Goal: Task Accomplishment & Management: Manage account settings

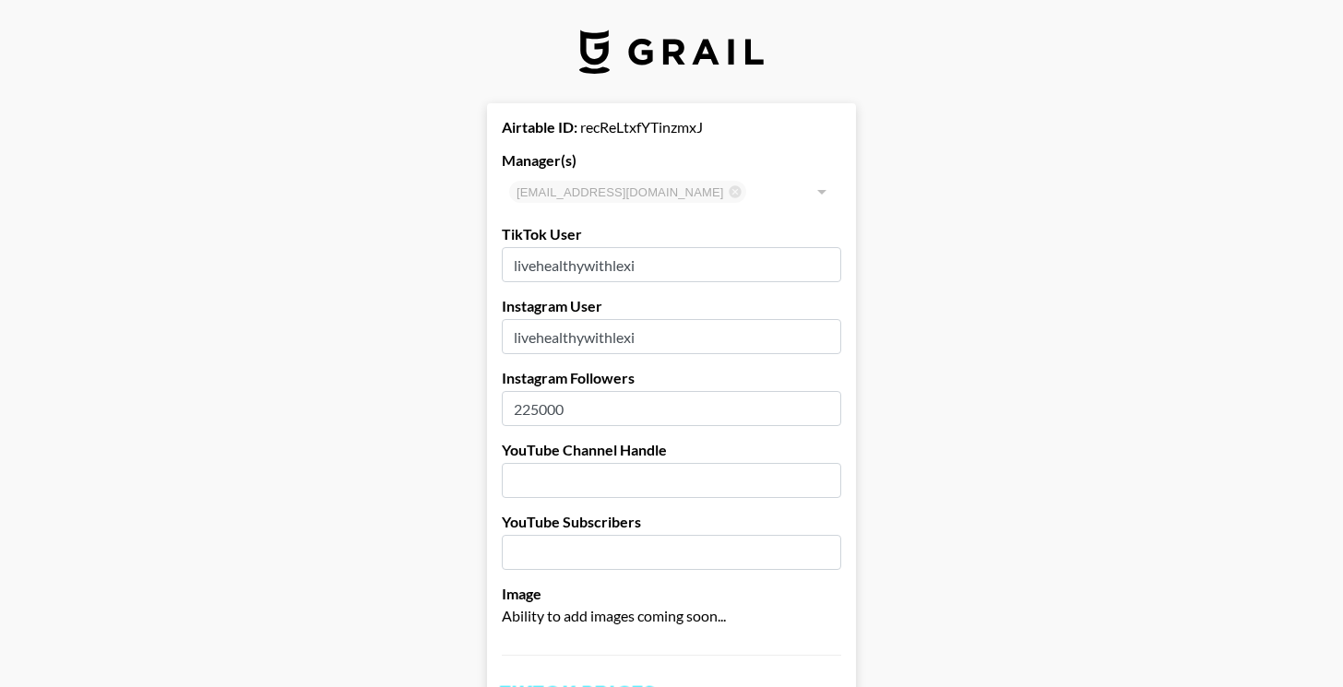
select select "USD"
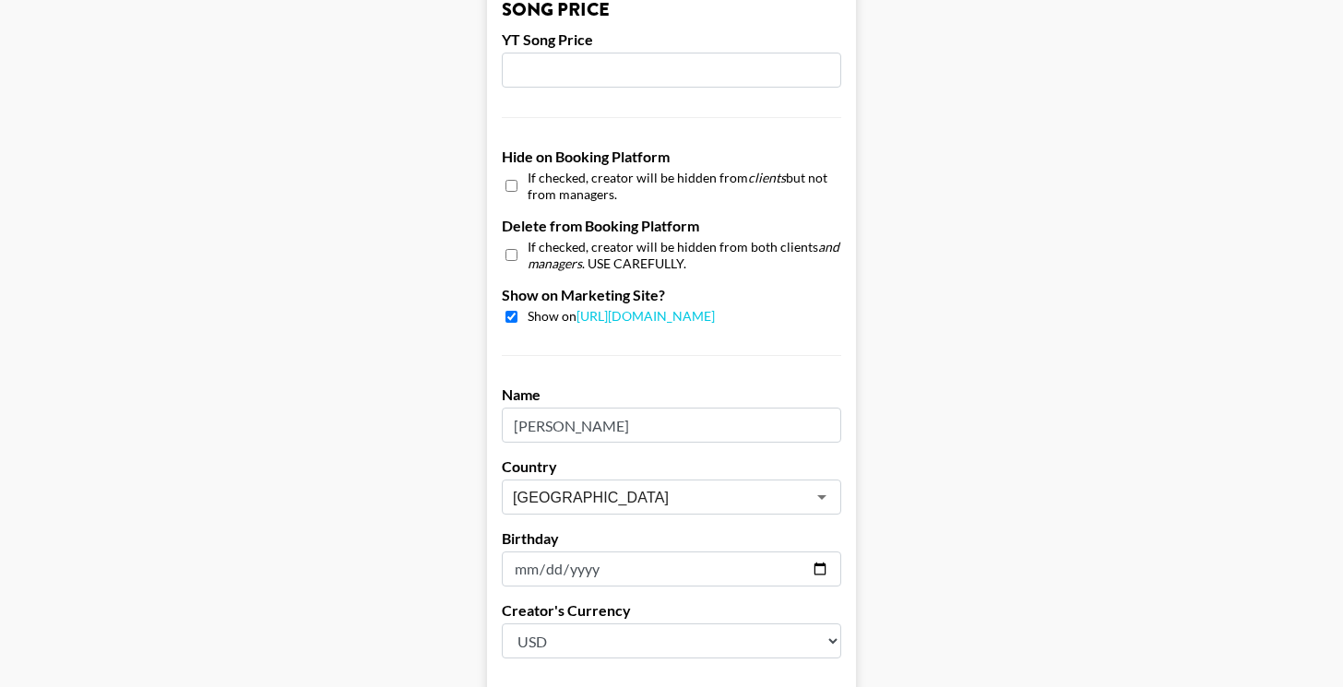
scroll to position [1621, 0]
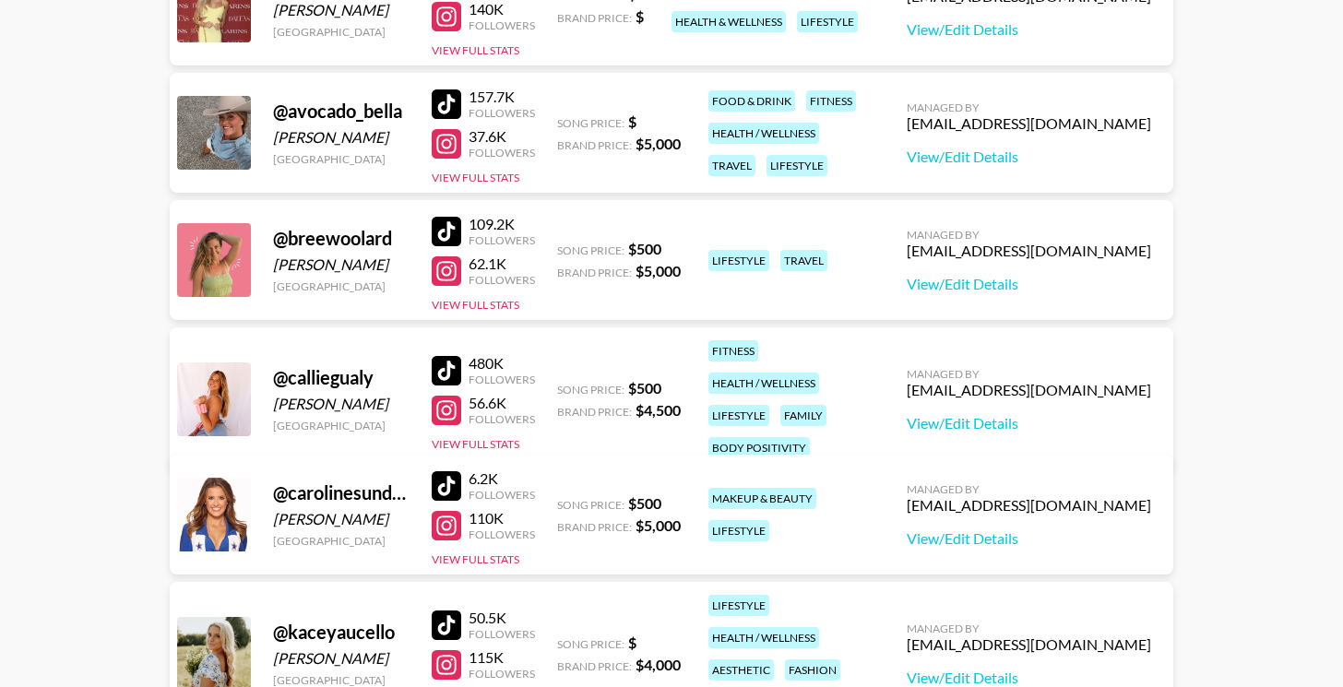
scroll to position [332, 0]
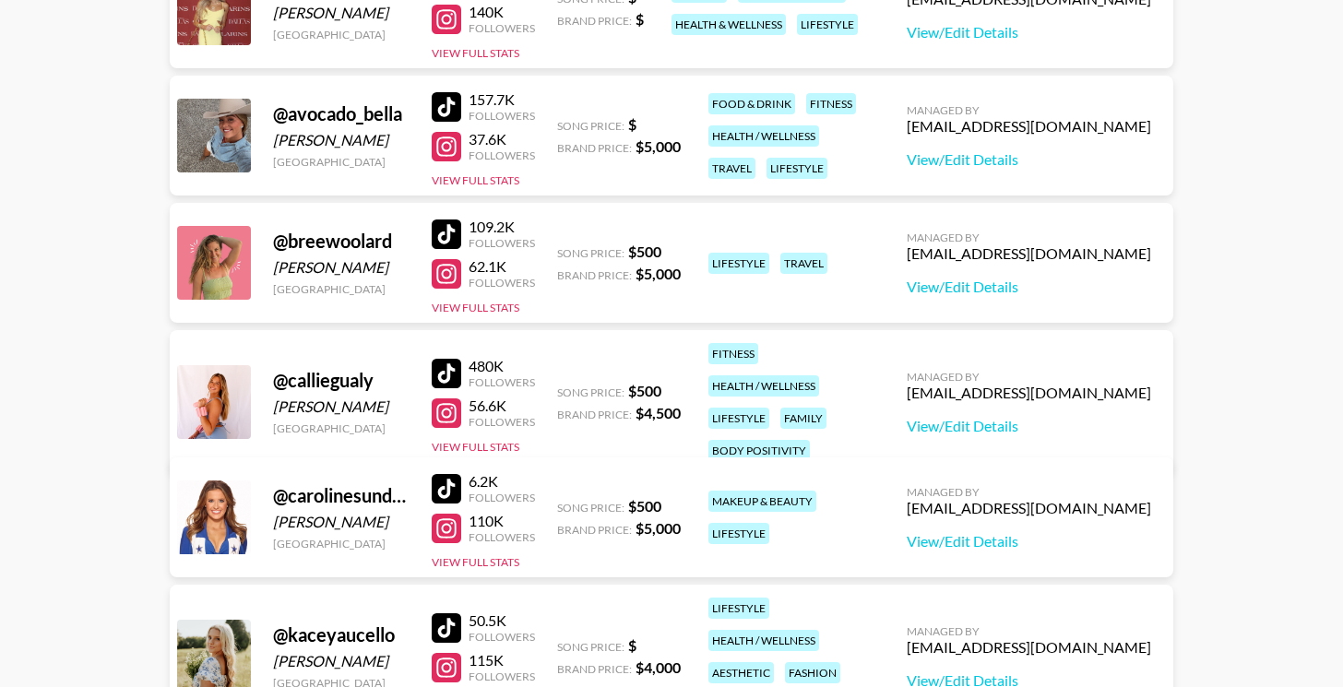
click at [1043, 424] on div "Managed By cayman@grail-talent.com View/Edit Details" at bounding box center [1029, 402] width 274 height 95
click at [1045, 418] on link "View/Edit Details" at bounding box center [1029, 426] width 245 height 18
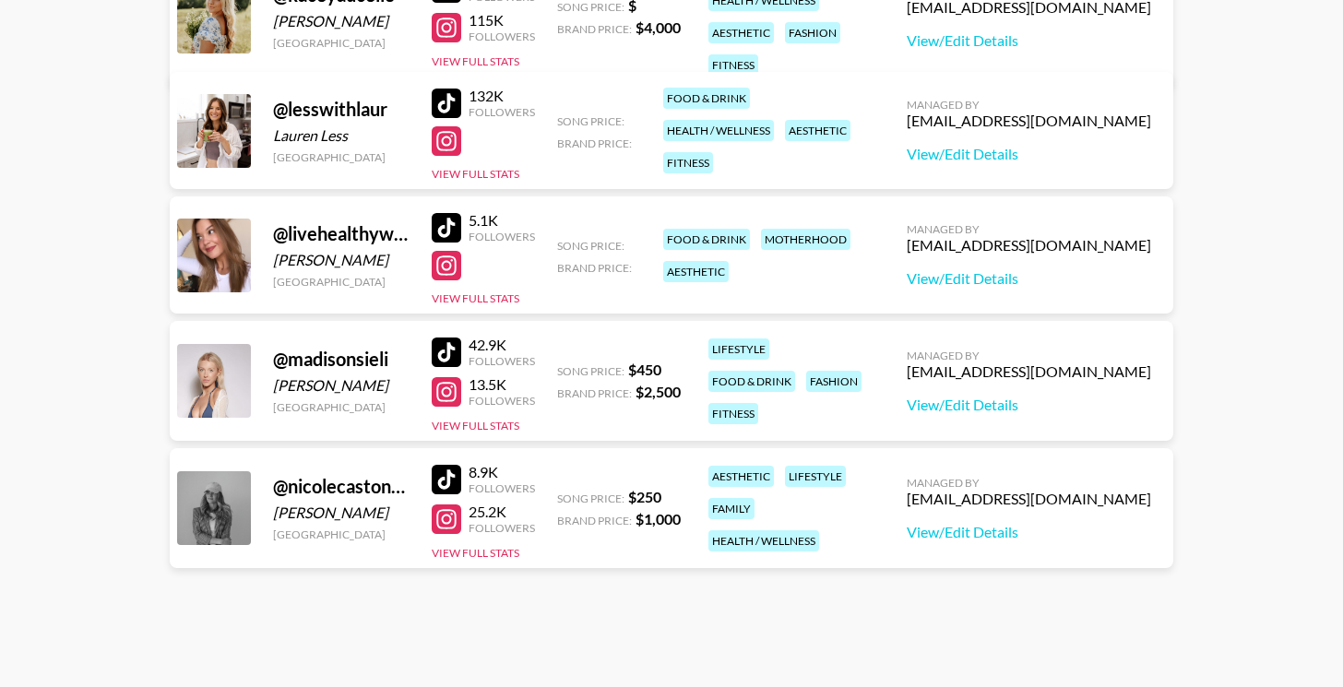
scroll to position [961, 0]
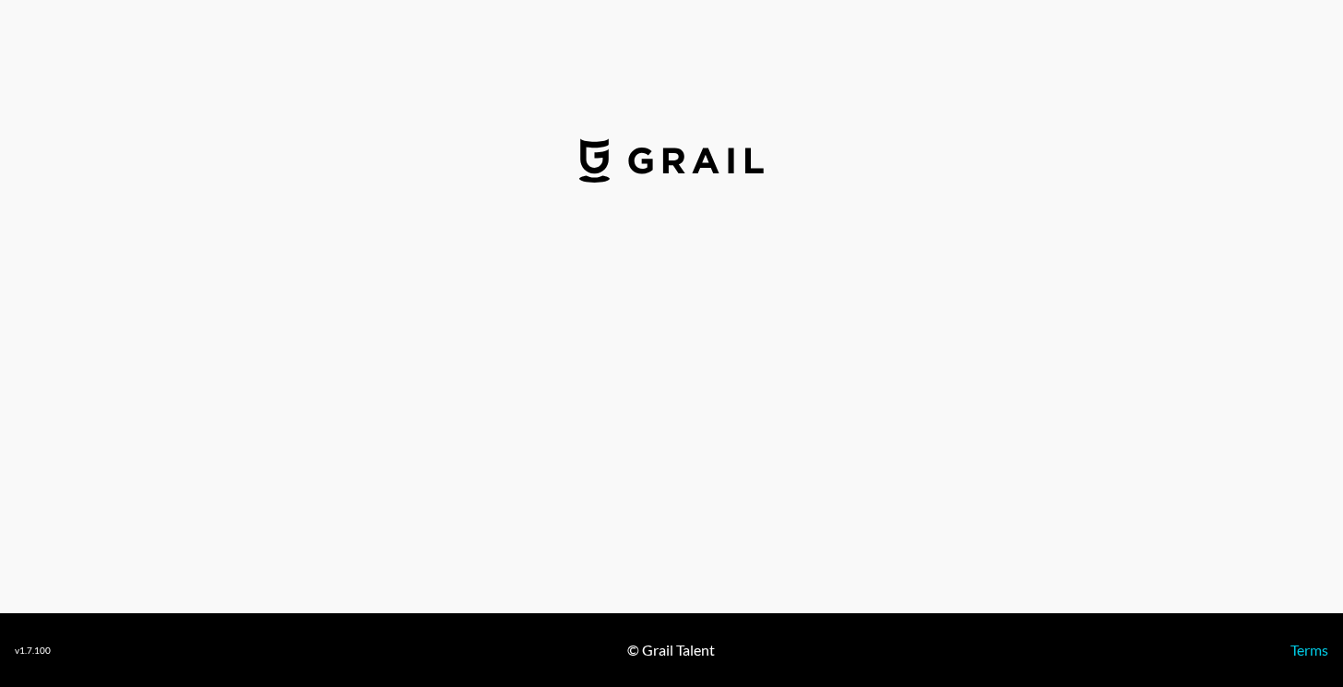
select select "USD"
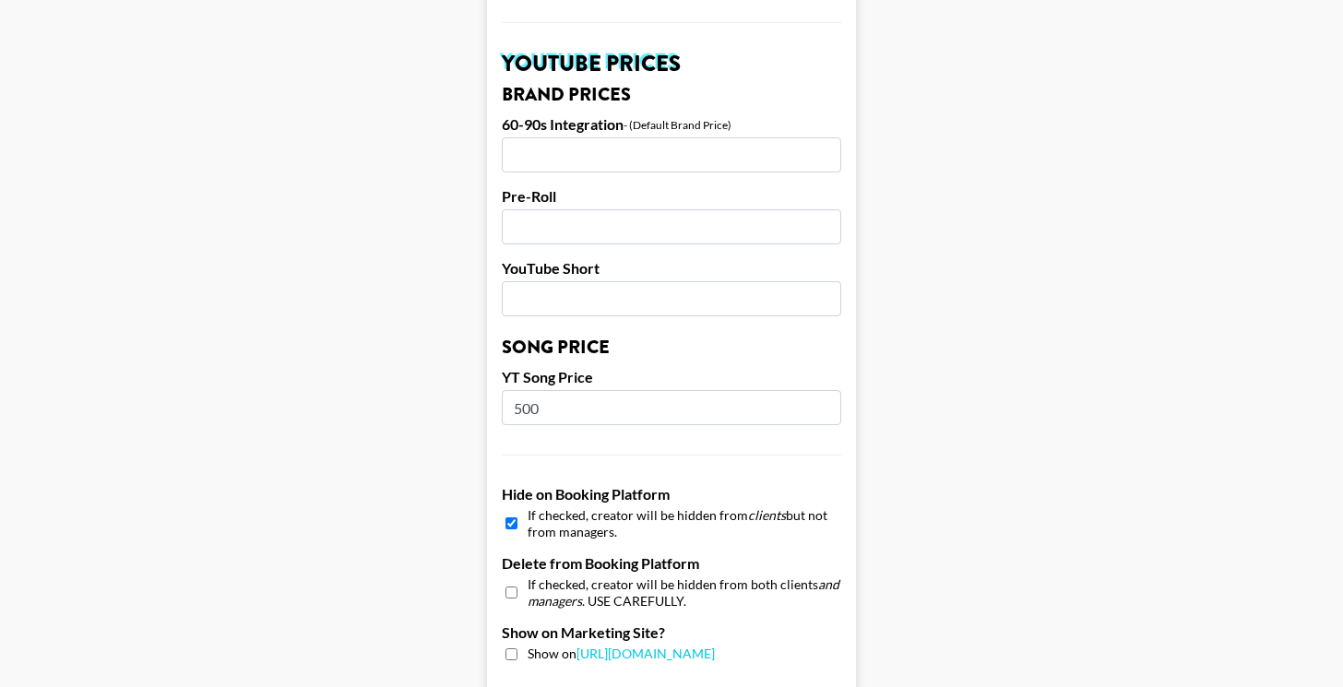
scroll to position [1412, 0]
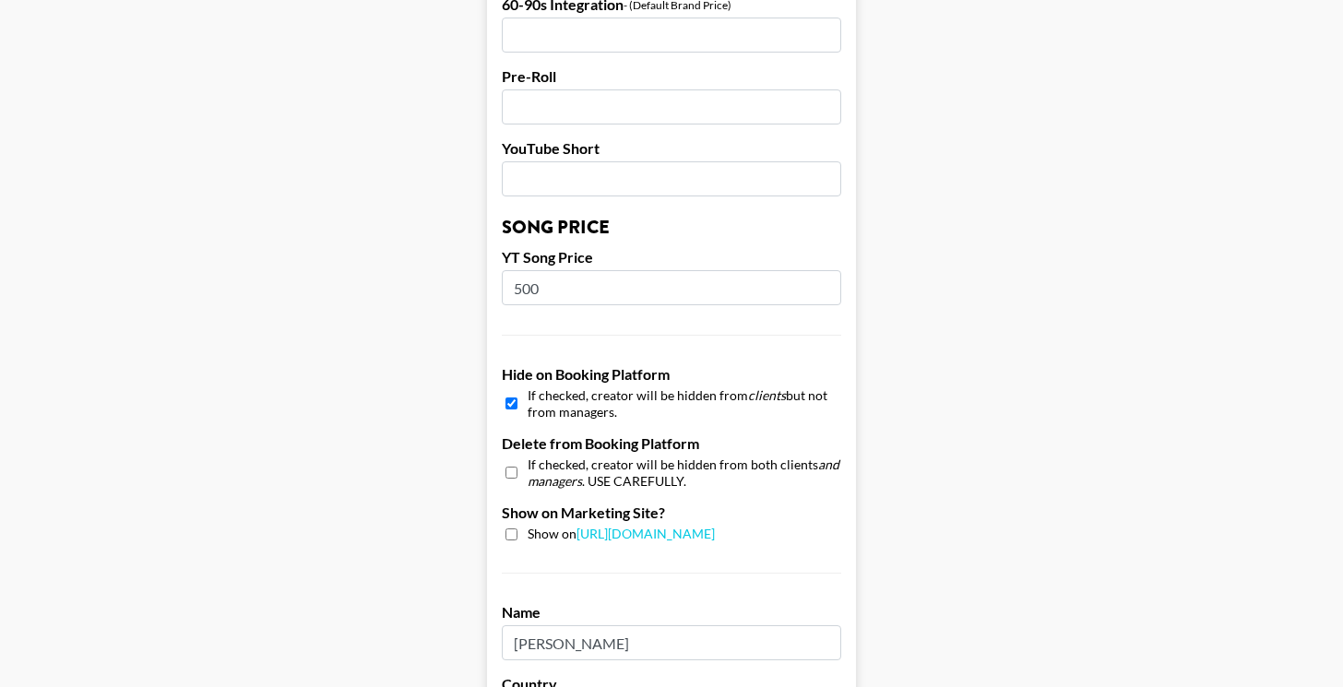
click at [507, 405] on input "checkbox" at bounding box center [512, 403] width 12 height 27
checkbox input "false"
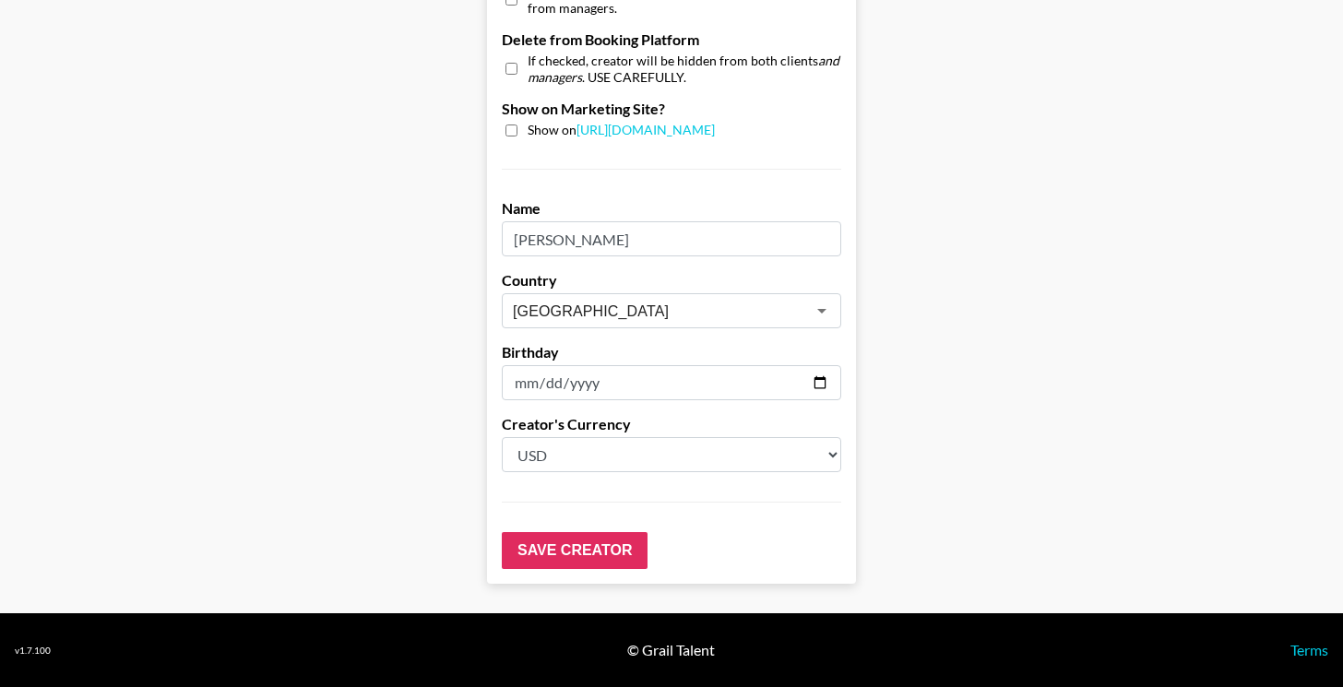
scroll to position [1816, 0]
click at [562, 555] on input "Save Creator" at bounding box center [575, 550] width 146 height 37
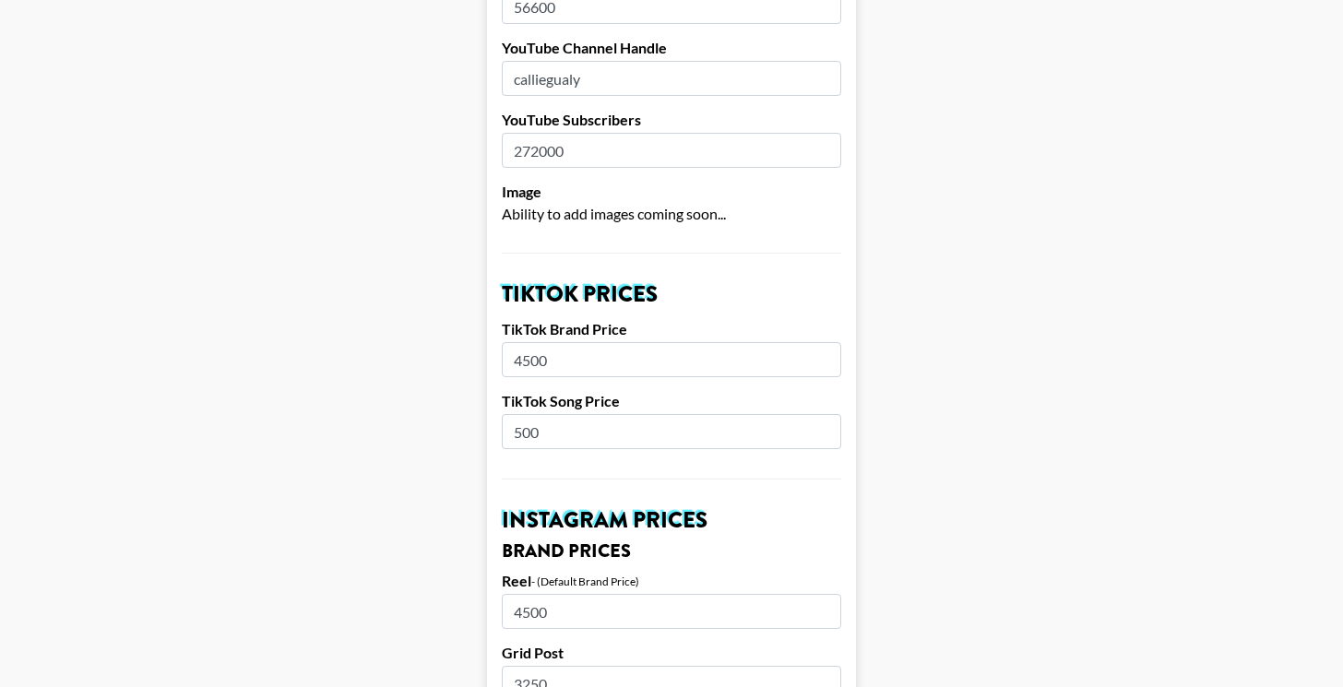
scroll to position [0, 0]
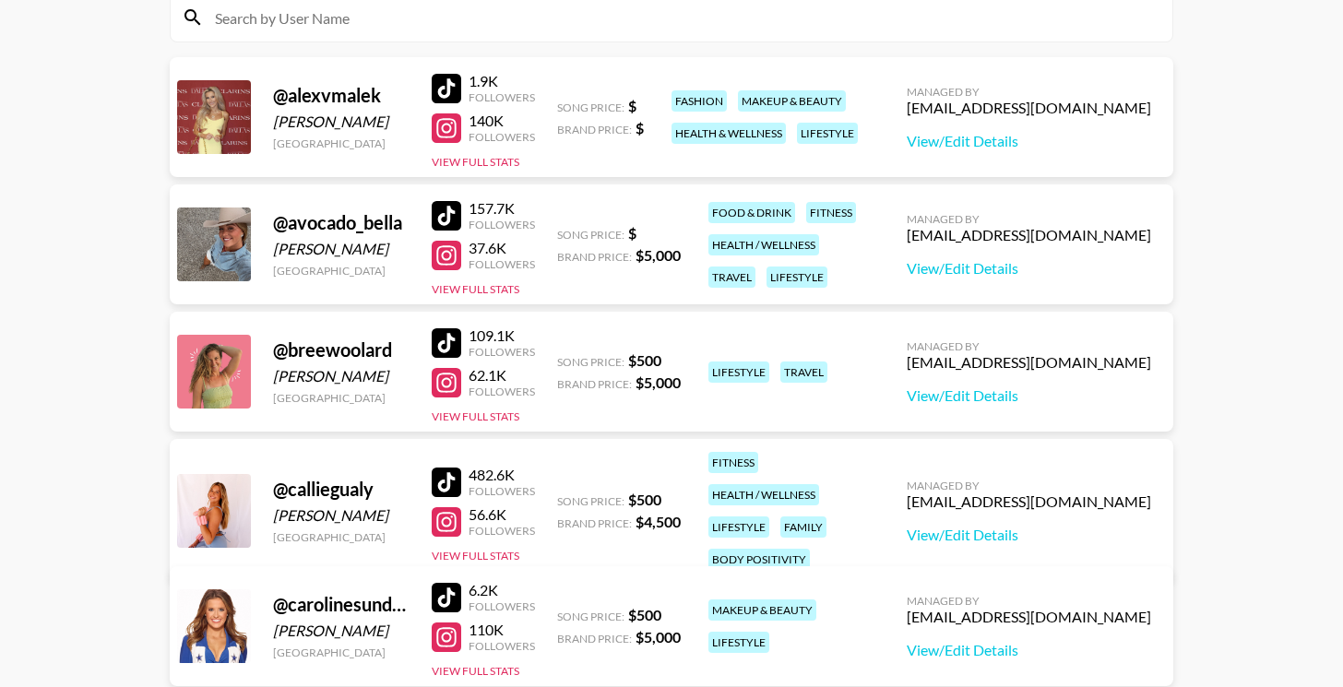
scroll to position [227, 0]
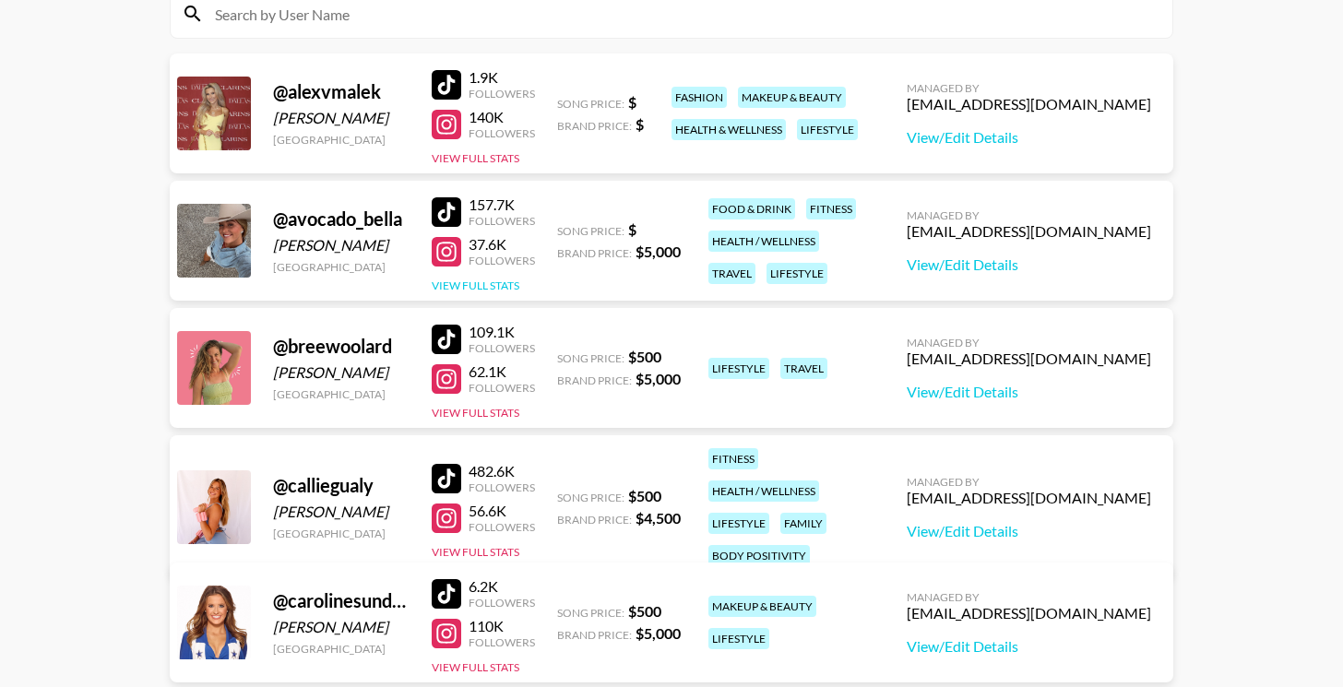
click at [510, 286] on button "View Full Stats" at bounding box center [476, 286] width 88 height 14
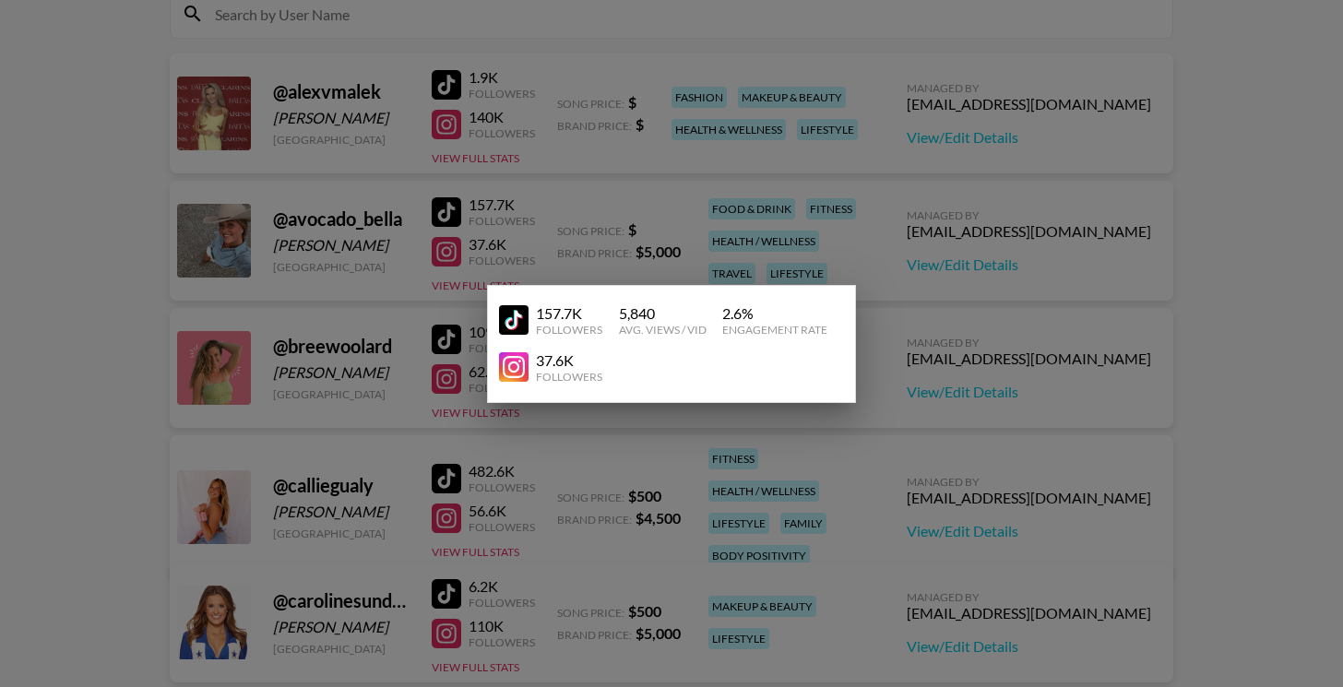
click at [911, 318] on div at bounding box center [671, 343] width 1343 height 687
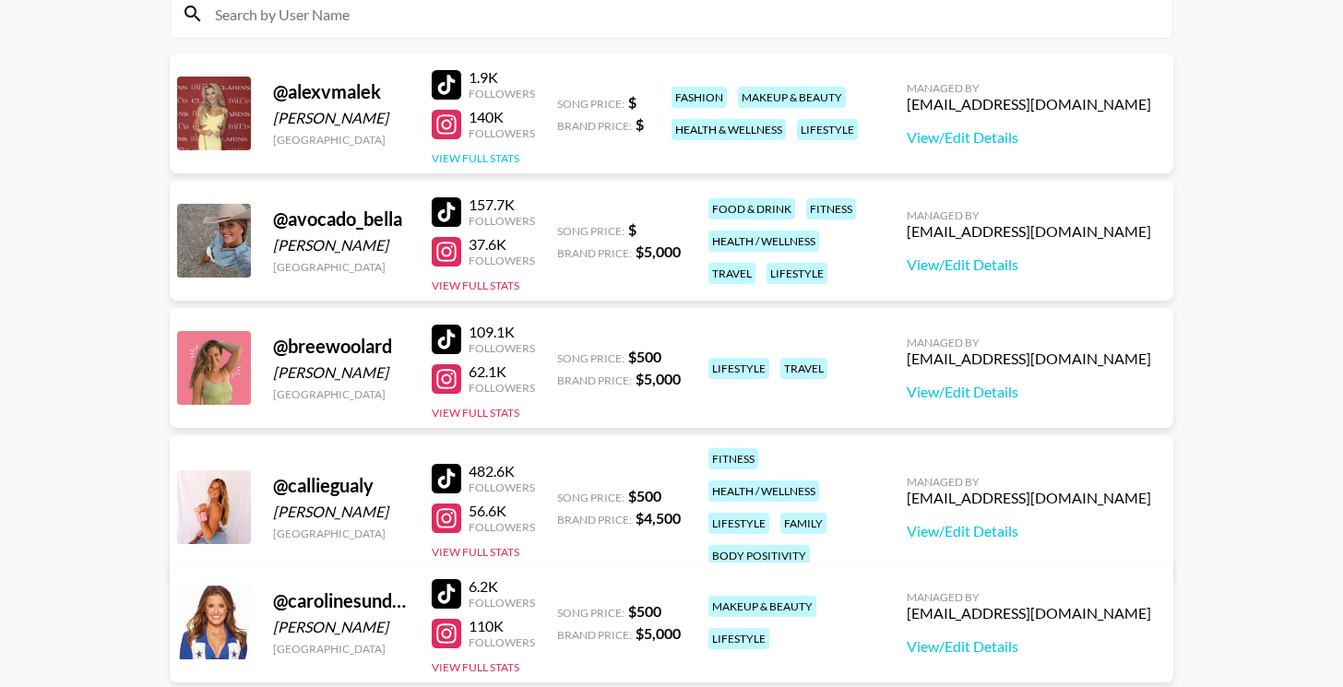
click at [486, 152] on button "View Full Stats" at bounding box center [476, 158] width 88 height 14
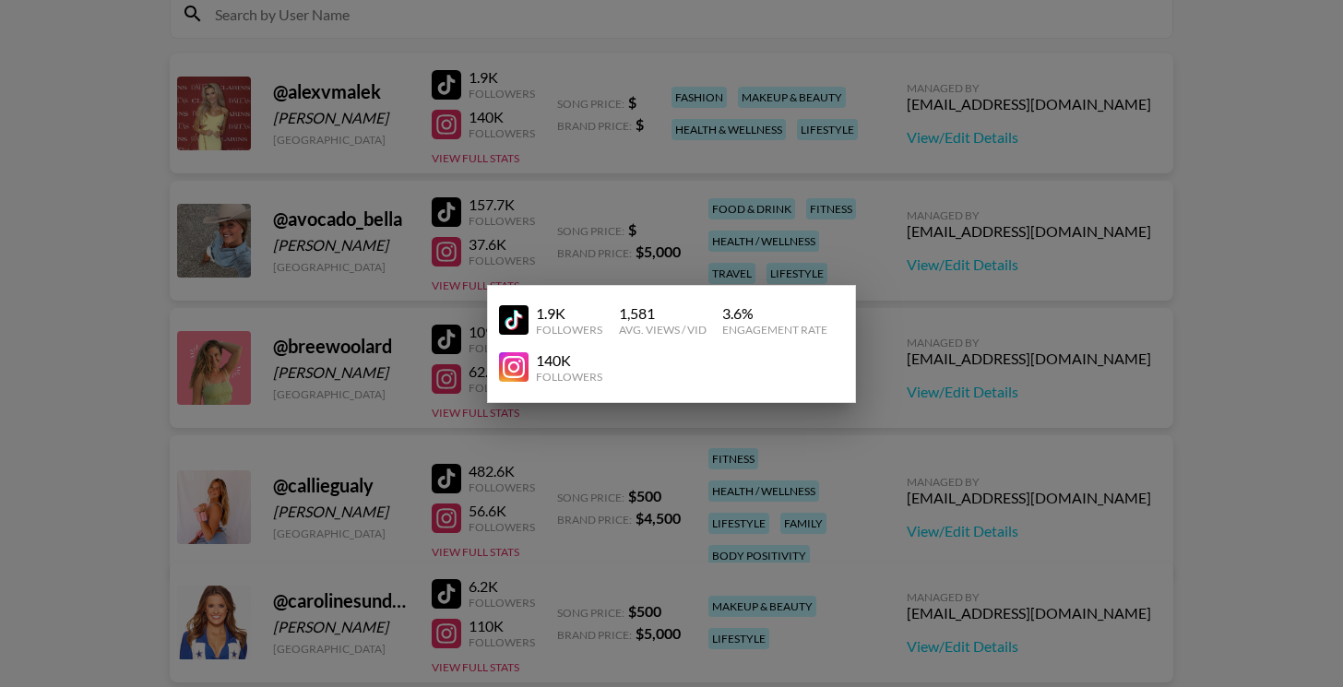
click at [812, 187] on div at bounding box center [671, 343] width 1343 height 687
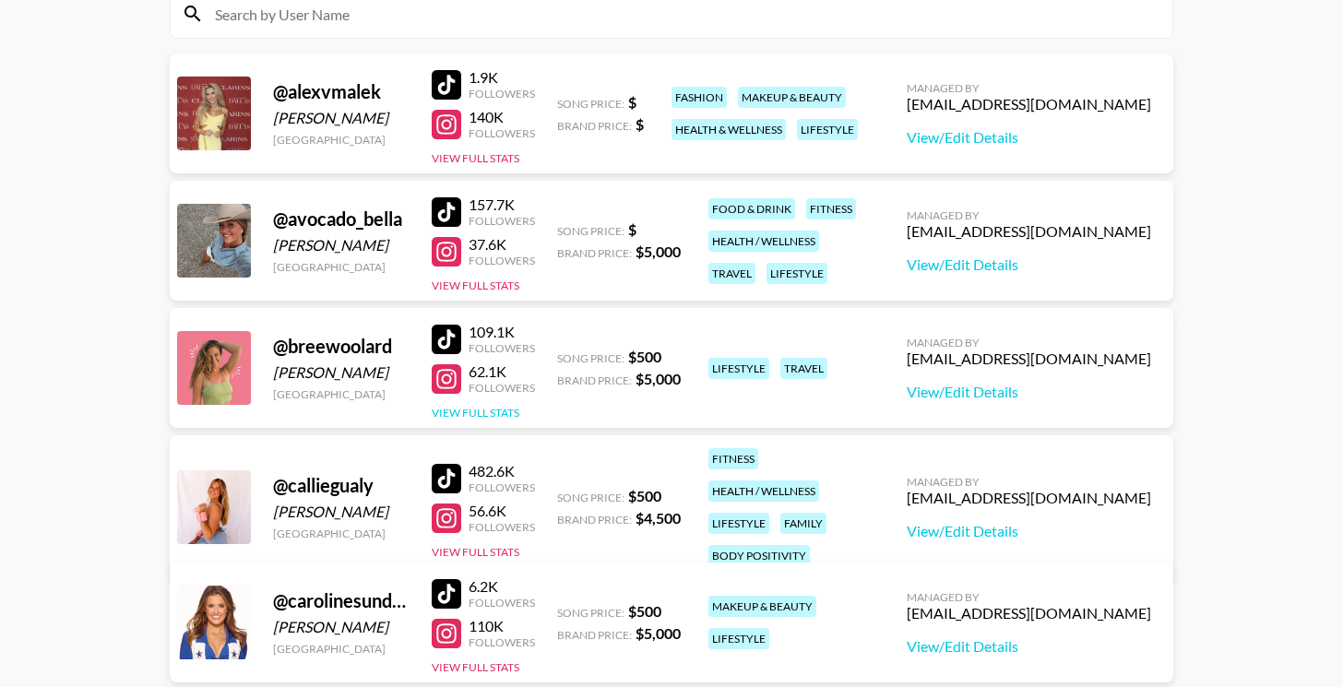
click at [482, 409] on button "View Full Stats" at bounding box center [476, 413] width 88 height 14
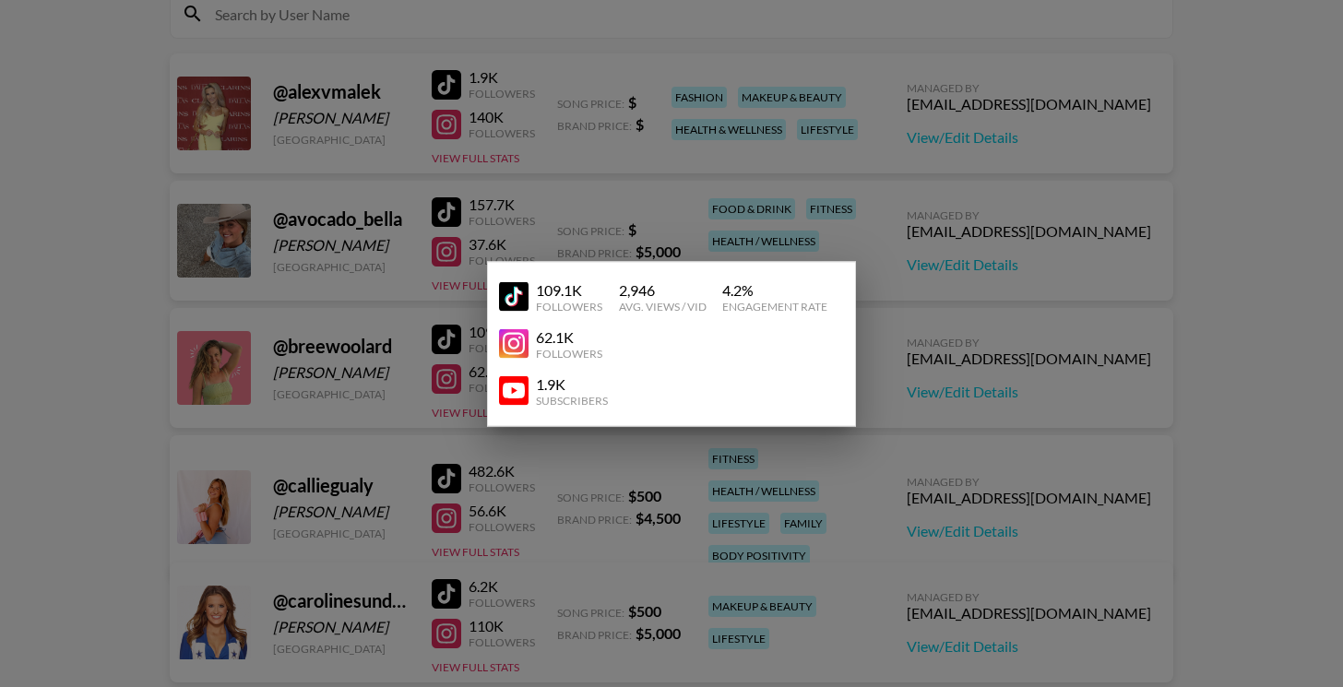
click at [912, 452] on div at bounding box center [671, 343] width 1343 height 687
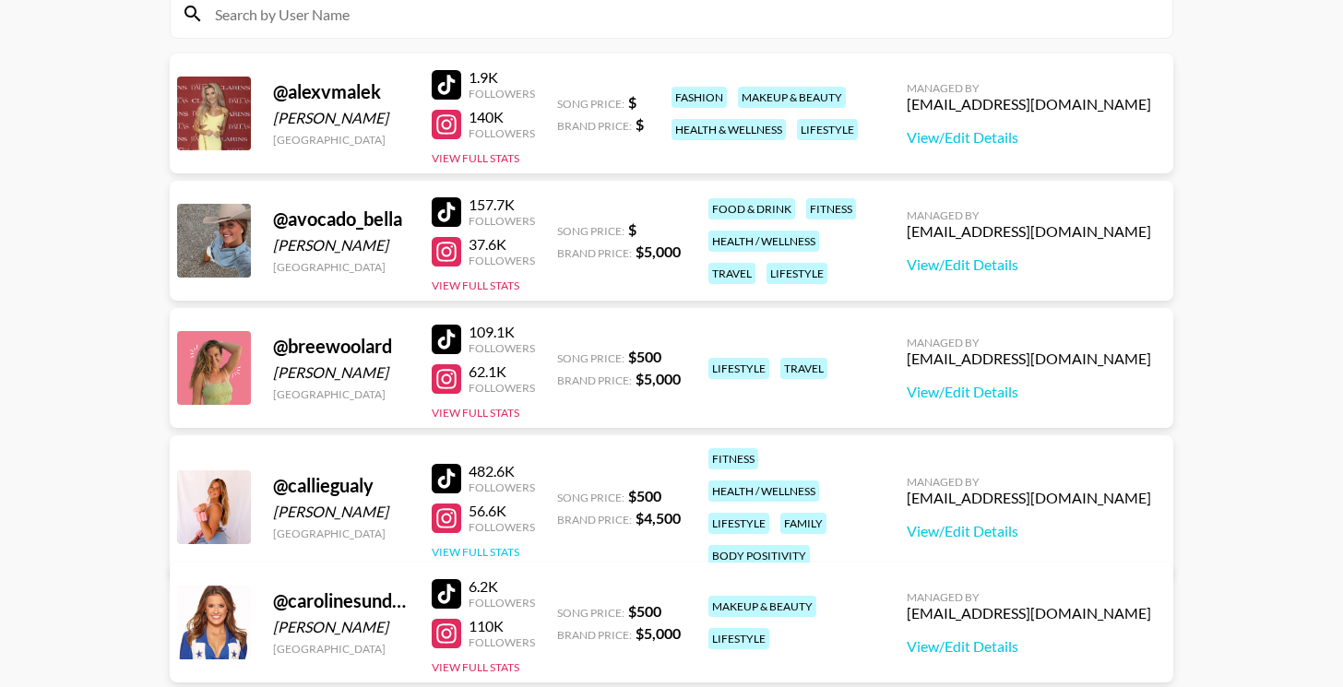
click at [513, 545] on button "View Full Stats" at bounding box center [476, 552] width 88 height 14
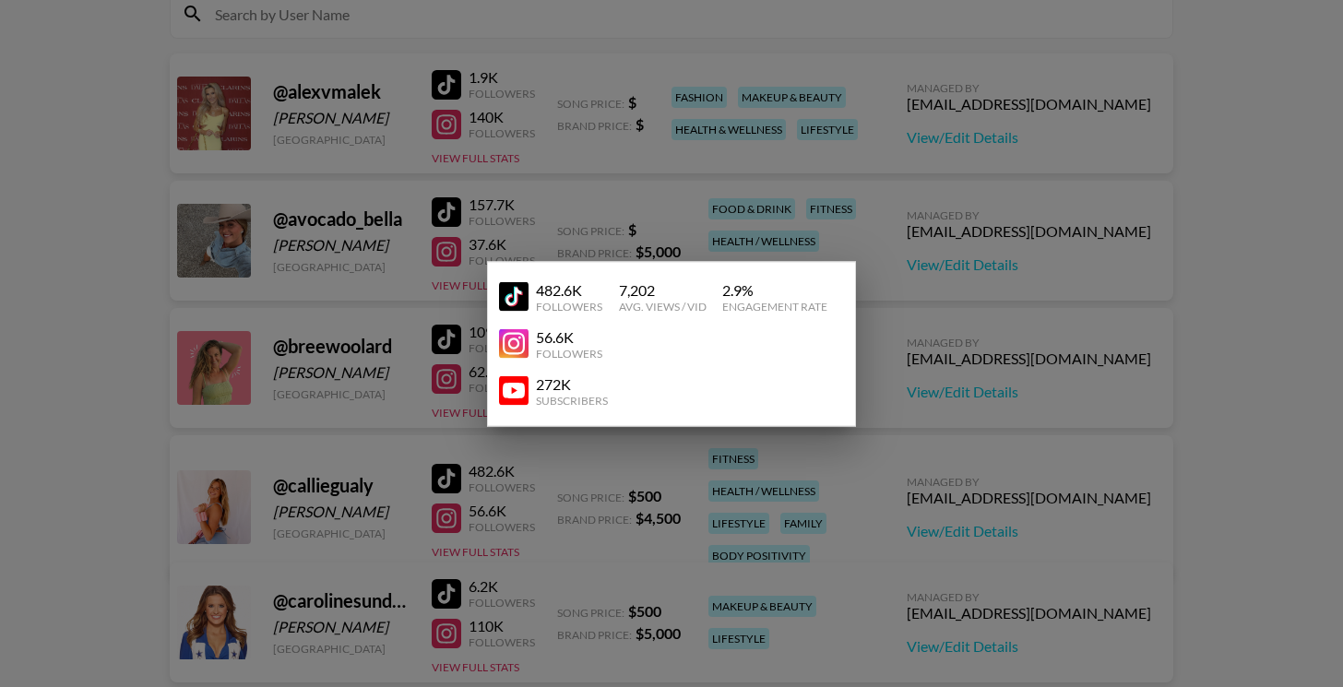
click at [836, 497] on div at bounding box center [671, 343] width 1343 height 687
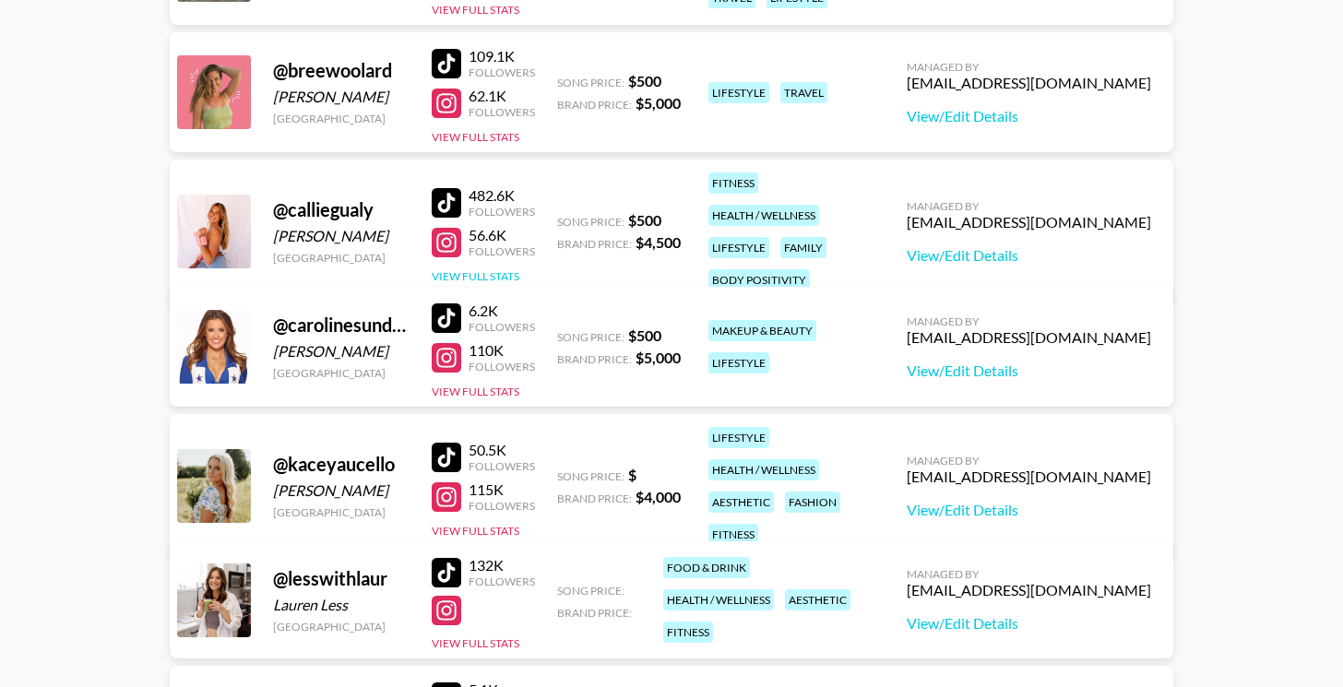
scroll to position [505, 0]
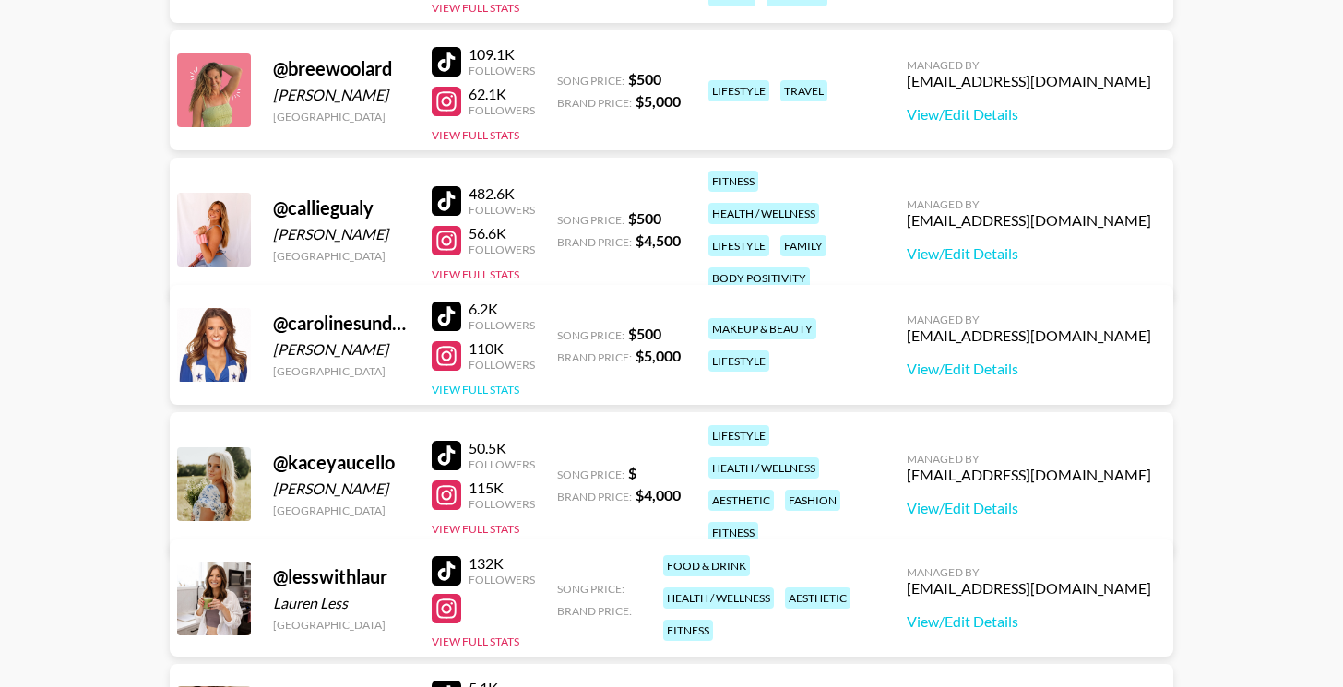
click at [509, 388] on button "View Full Stats" at bounding box center [476, 390] width 88 height 14
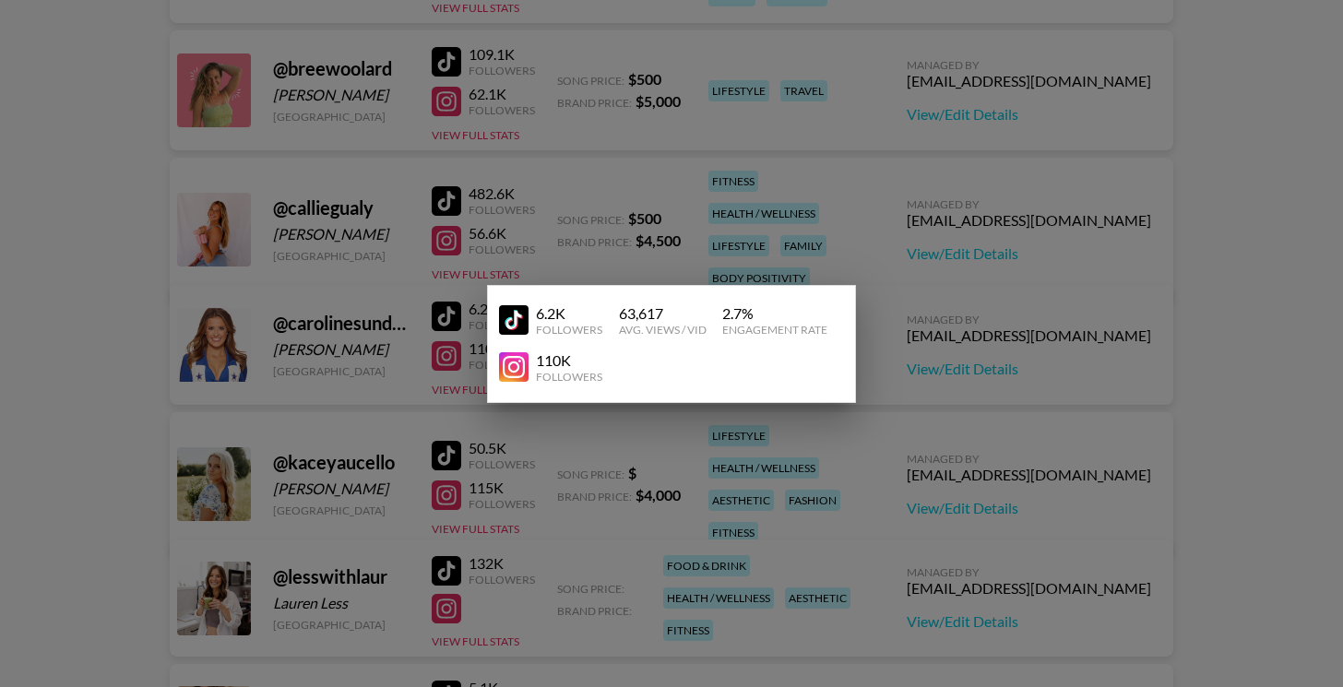
click at [542, 417] on div at bounding box center [671, 343] width 1343 height 687
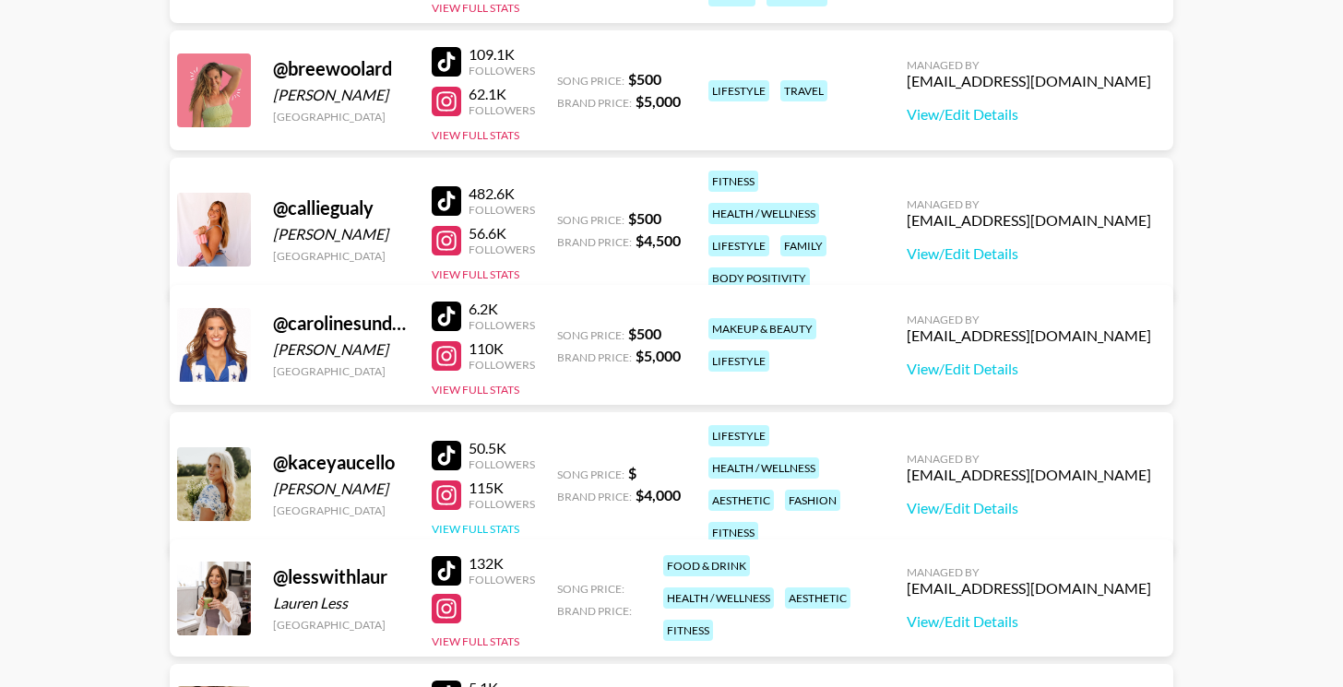
click at [504, 522] on button "View Full Stats" at bounding box center [476, 529] width 88 height 14
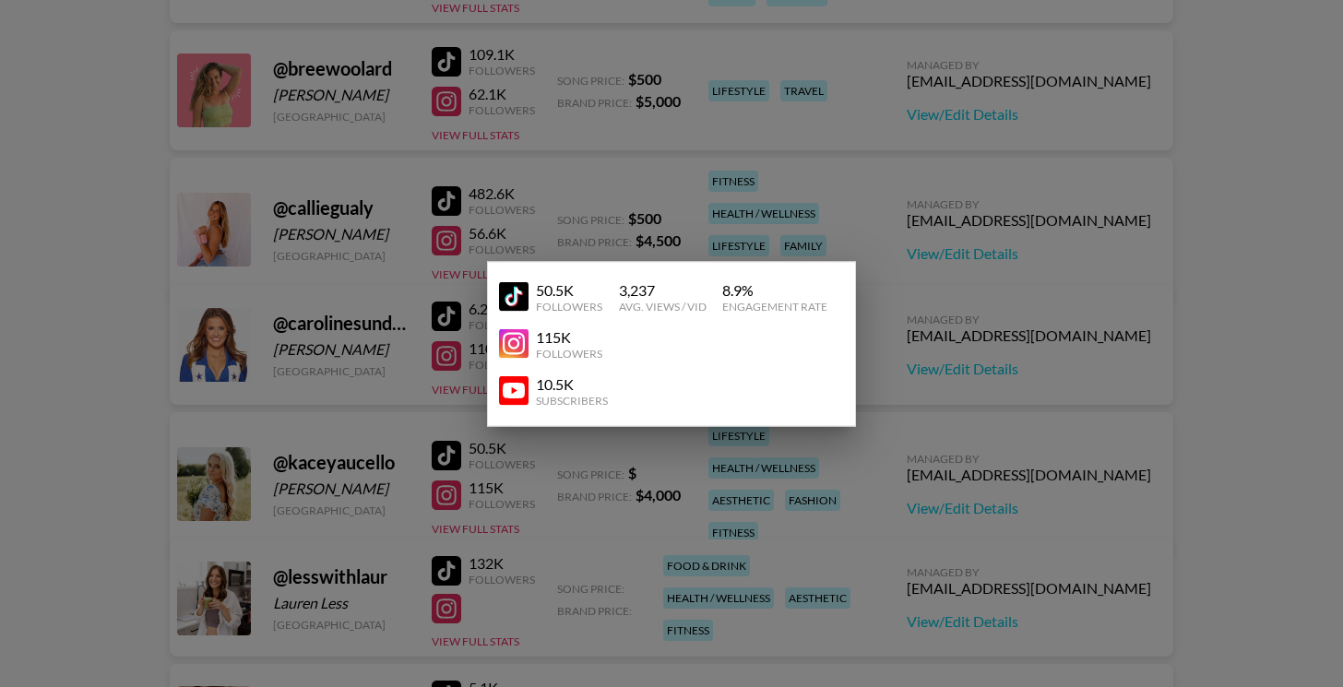
click at [597, 521] on div at bounding box center [671, 343] width 1343 height 687
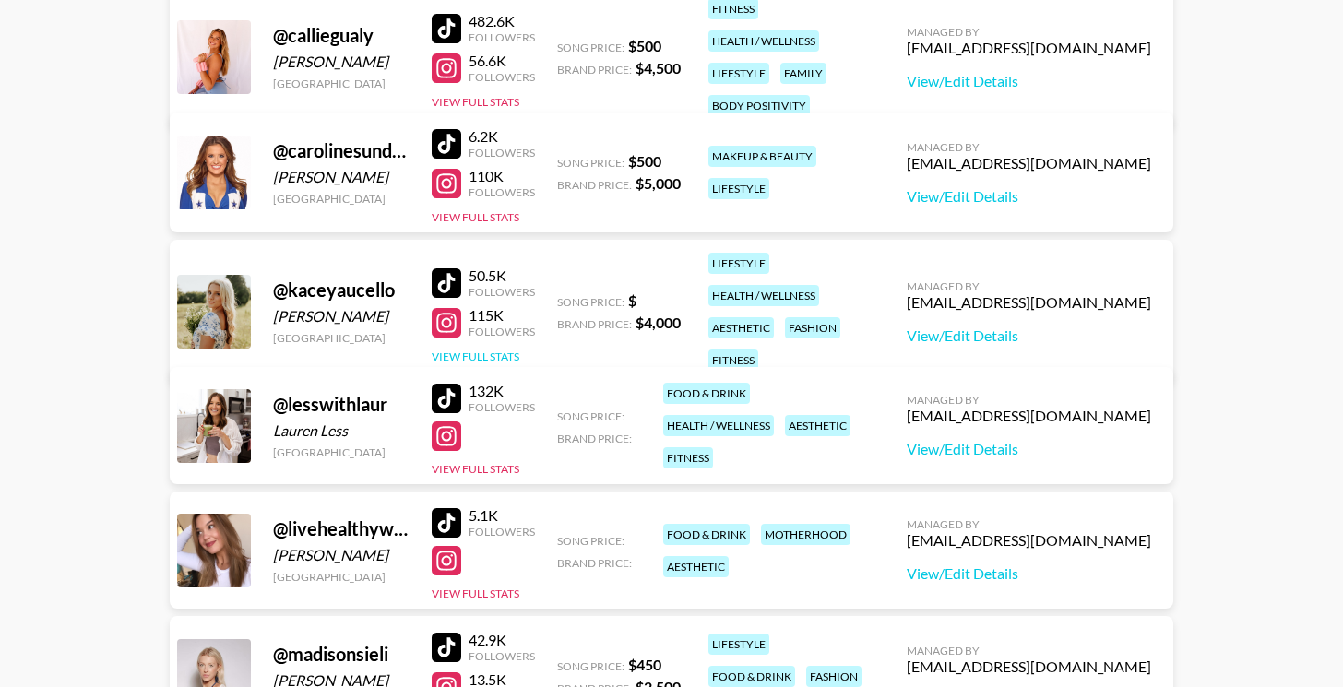
scroll to position [688, 0]
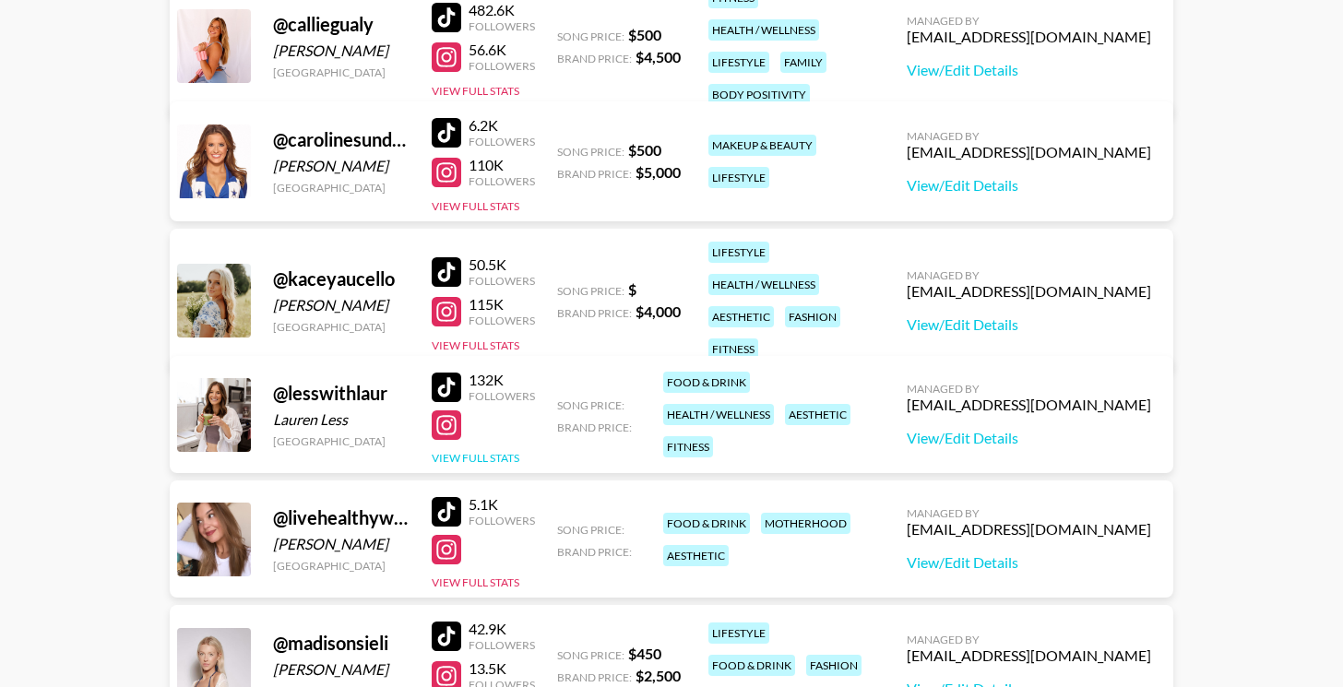
click at [500, 456] on button "View Full Stats" at bounding box center [476, 458] width 88 height 14
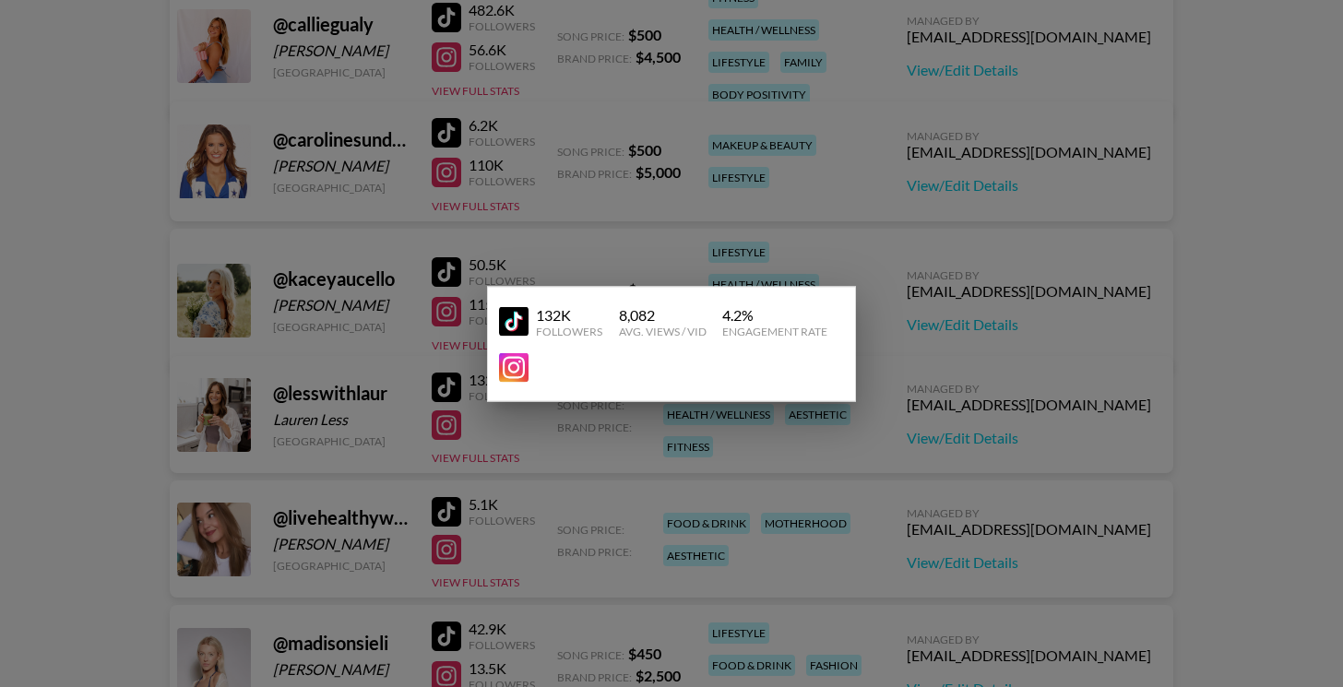
click at [608, 458] on div at bounding box center [671, 343] width 1343 height 687
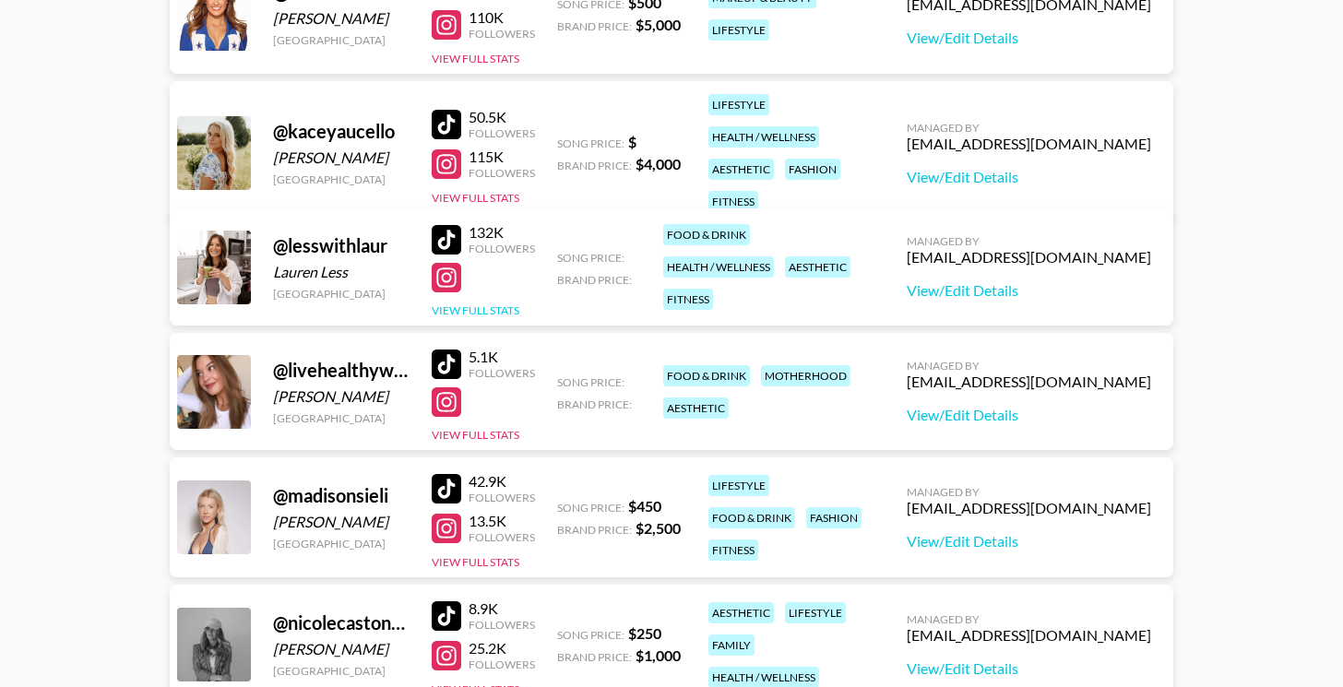
scroll to position [855, 0]
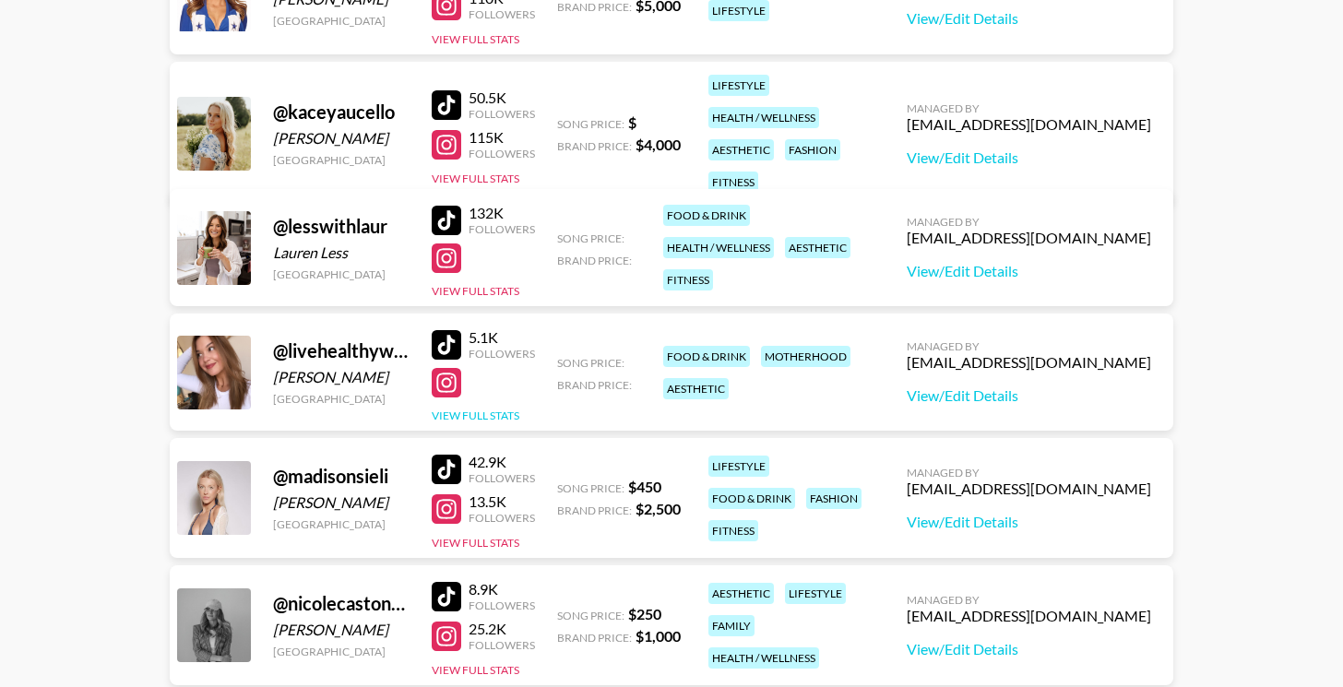
click at [502, 416] on button "View Full Stats" at bounding box center [476, 416] width 88 height 14
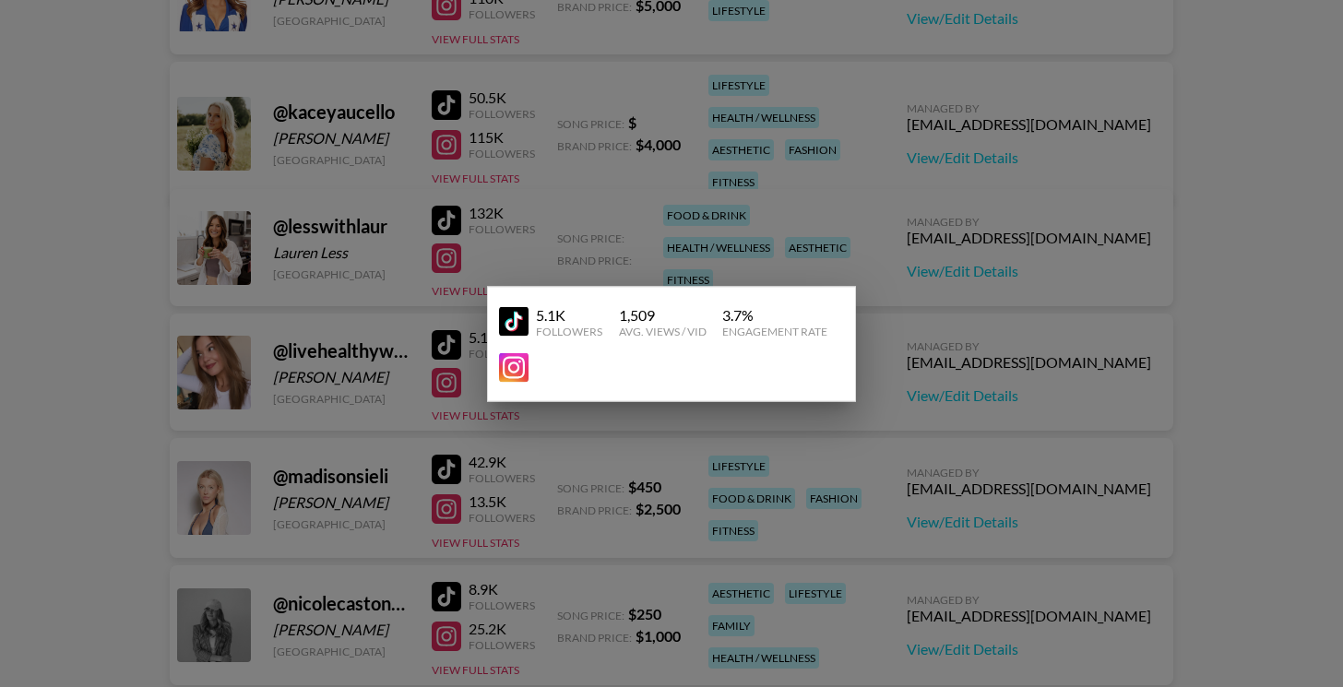
click at [575, 422] on div at bounding box center [671, 343] width 1343 height 687
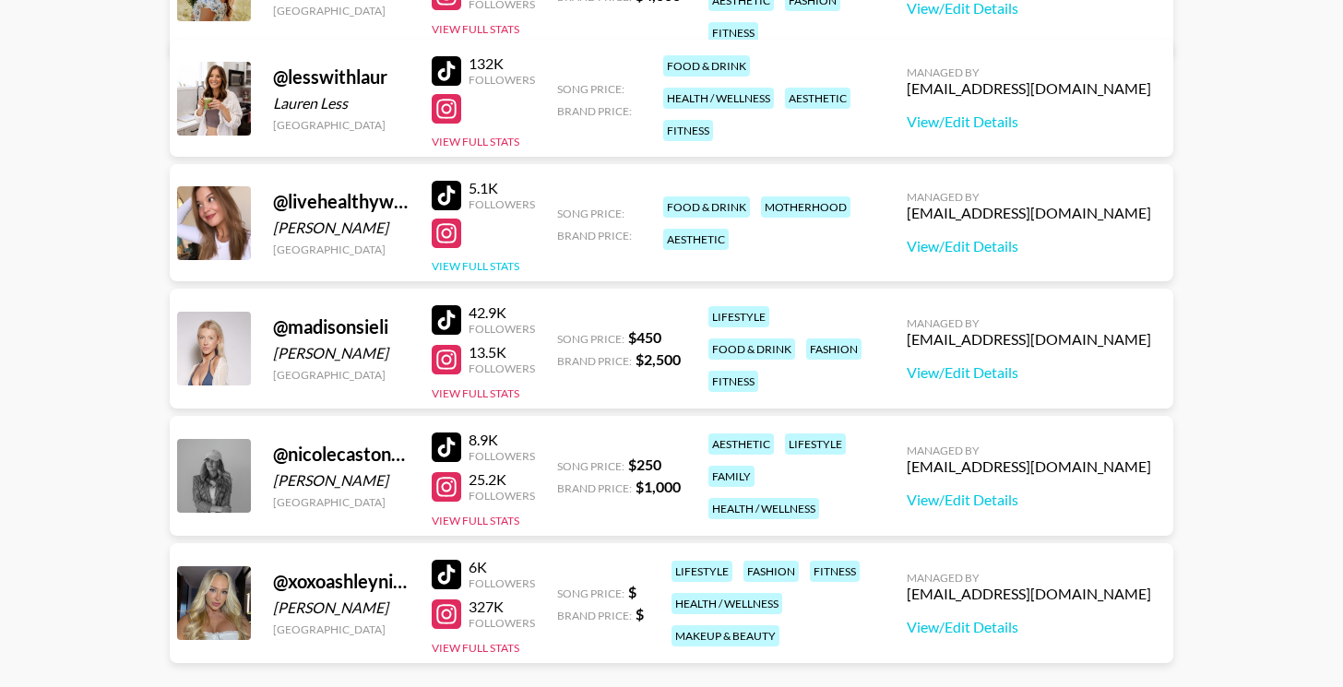
scroll to position [1023, 0]
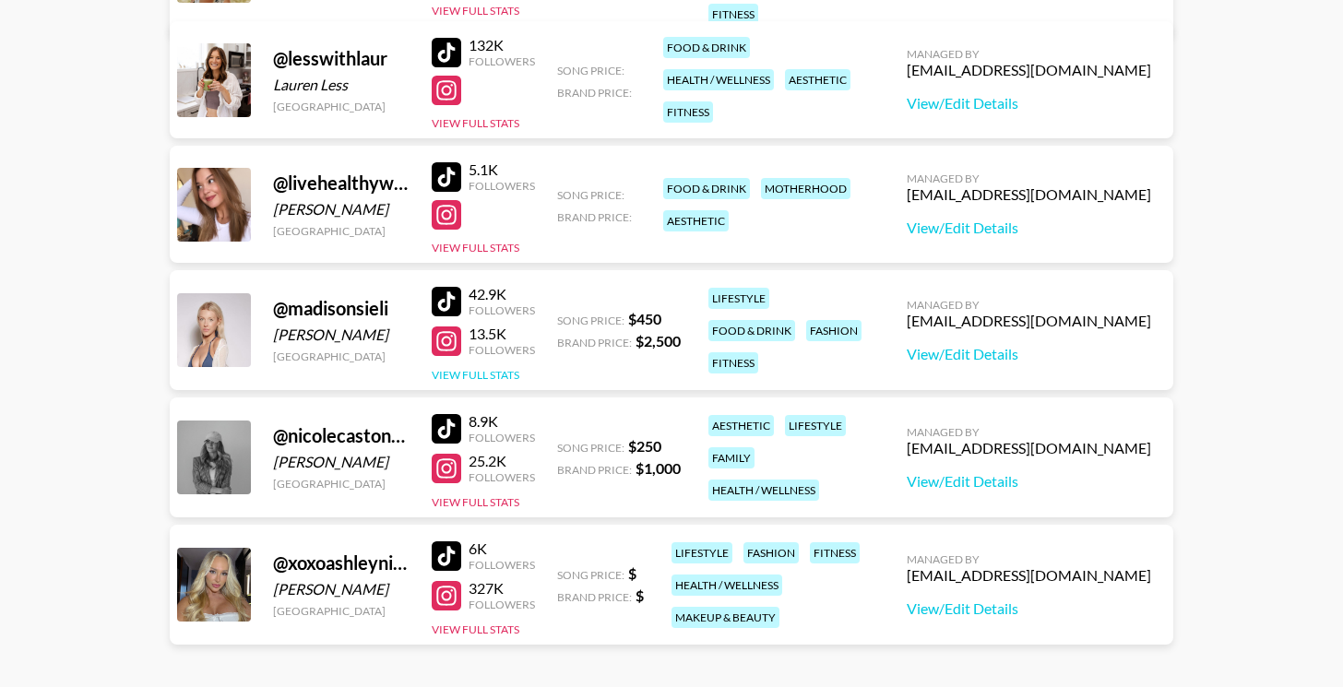
click at [506, 376] on button "View Full Stats" at bounding box center [476, 375] width 88 height 14
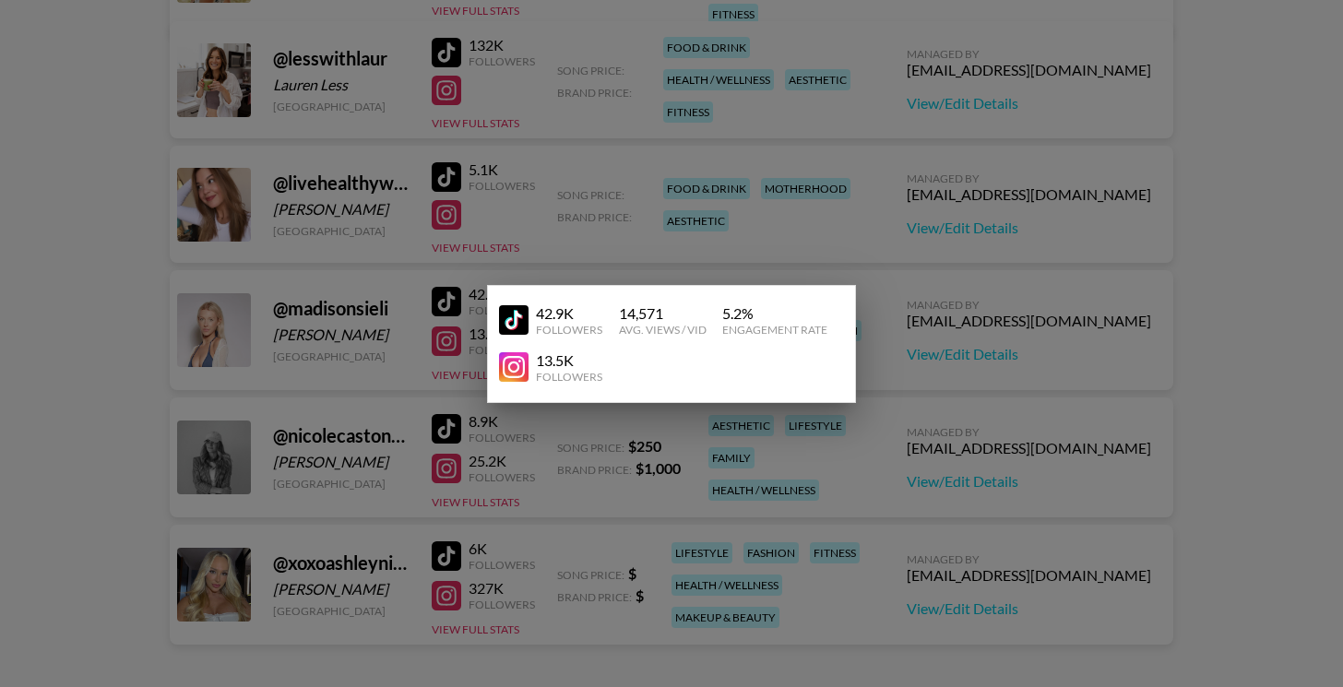
click at [537, 435] on div at bounding box center [671, 343] width 1343 height 687
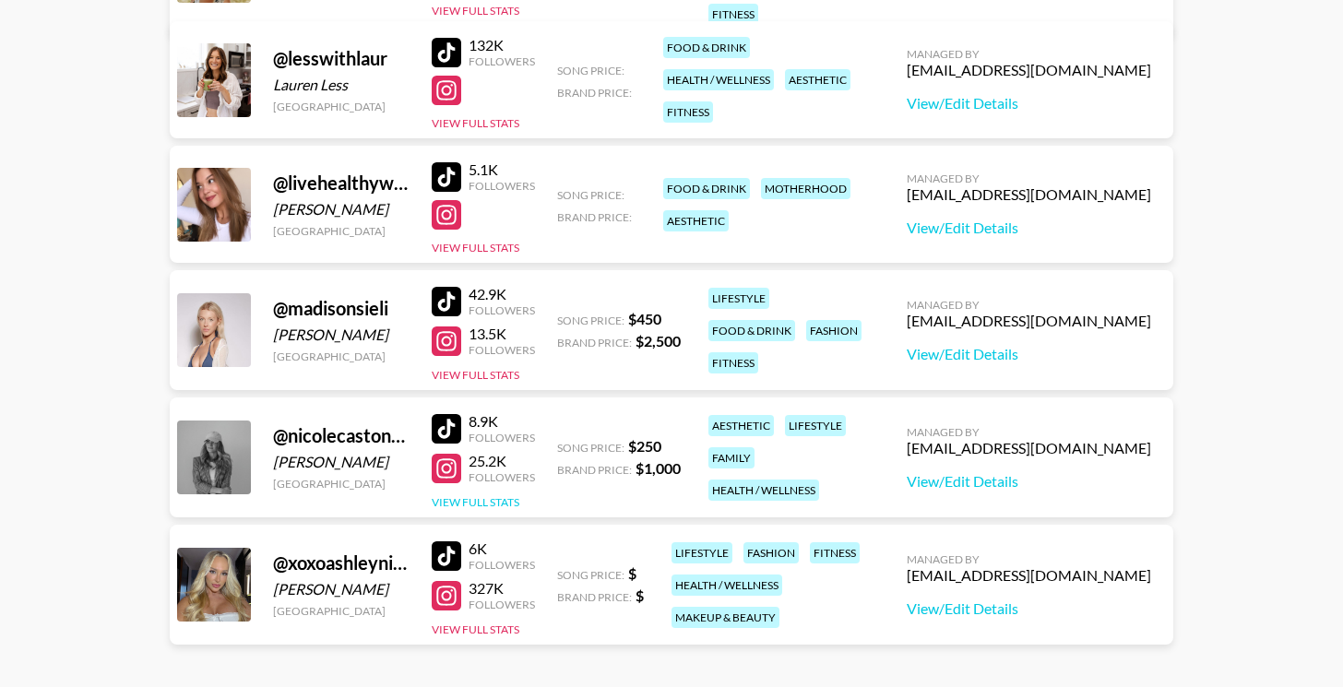
click at [510, 506] on button "View Full Stats" at bounding box center [476, 502] width 88 height 14
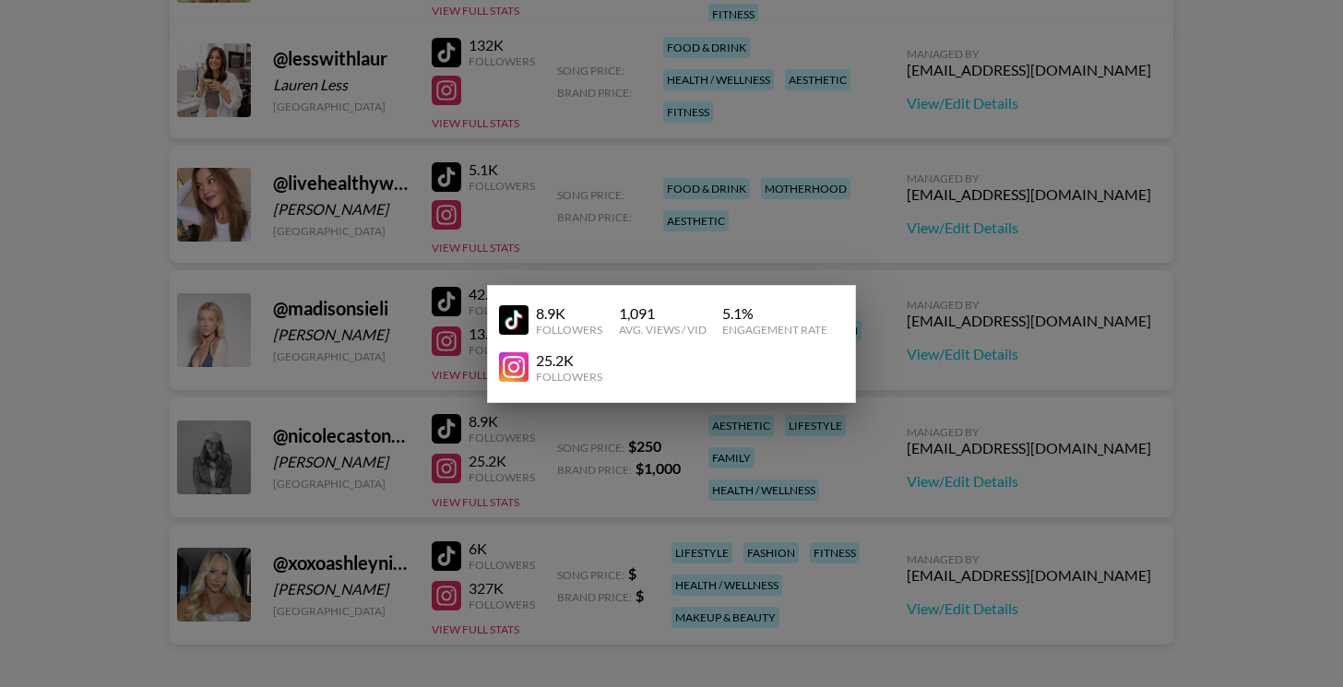
click at [543, 533] on div at bounding box center [671, 343] width 1343 height 687
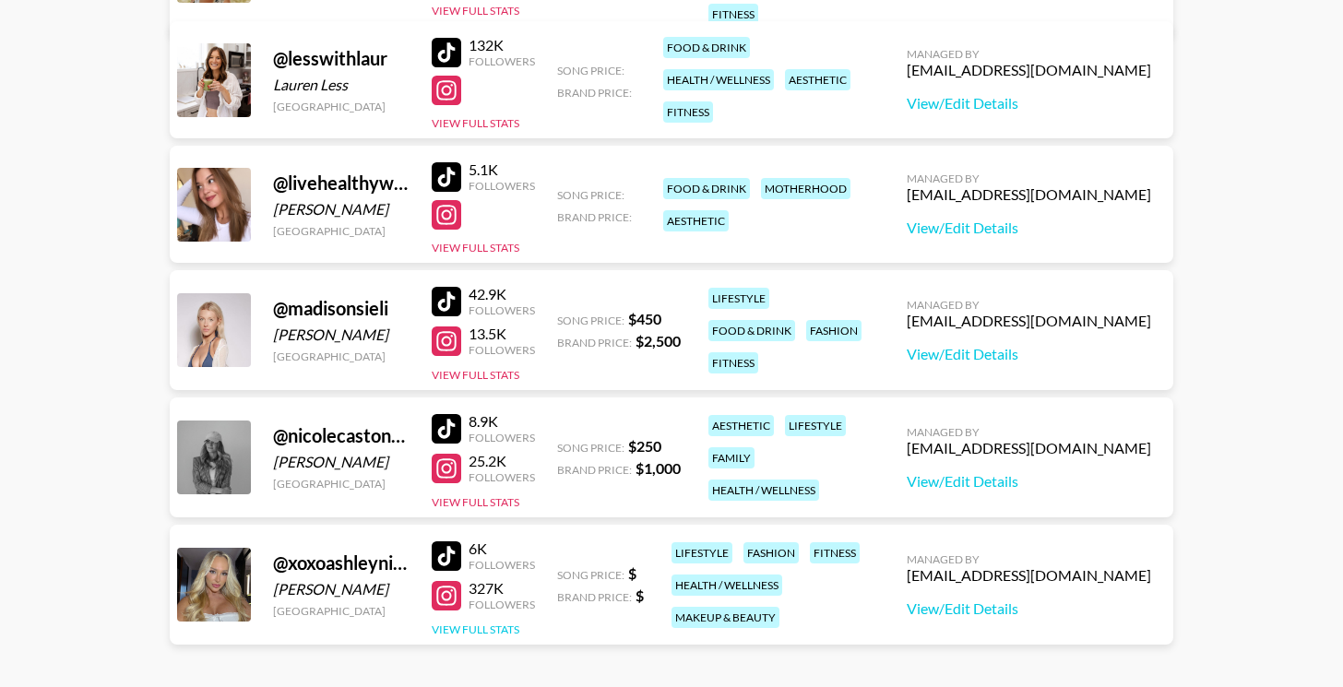
click at [501, 627] on button "View Full Stats" at bounding box center [476, 630] width 88 height 14
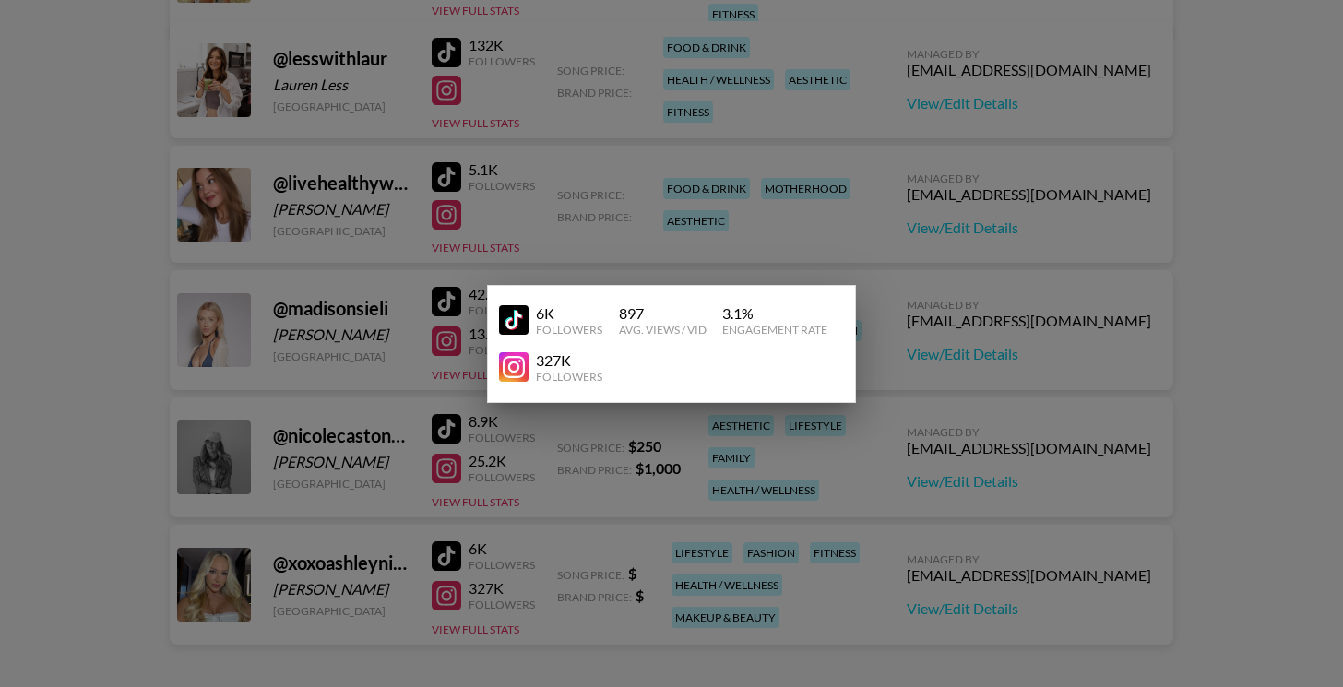
click at [670, 549] on div at bounding box center [671, 343] width 1343 height 687
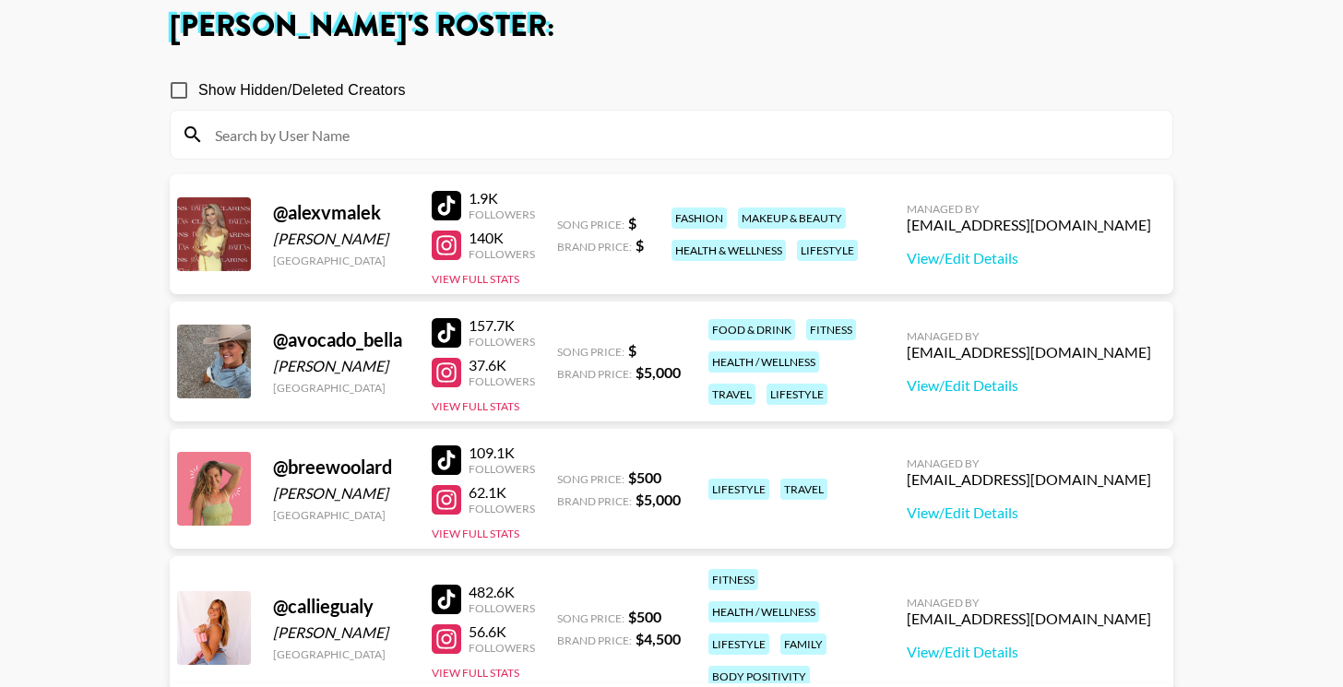
scroll to position [0, 0]
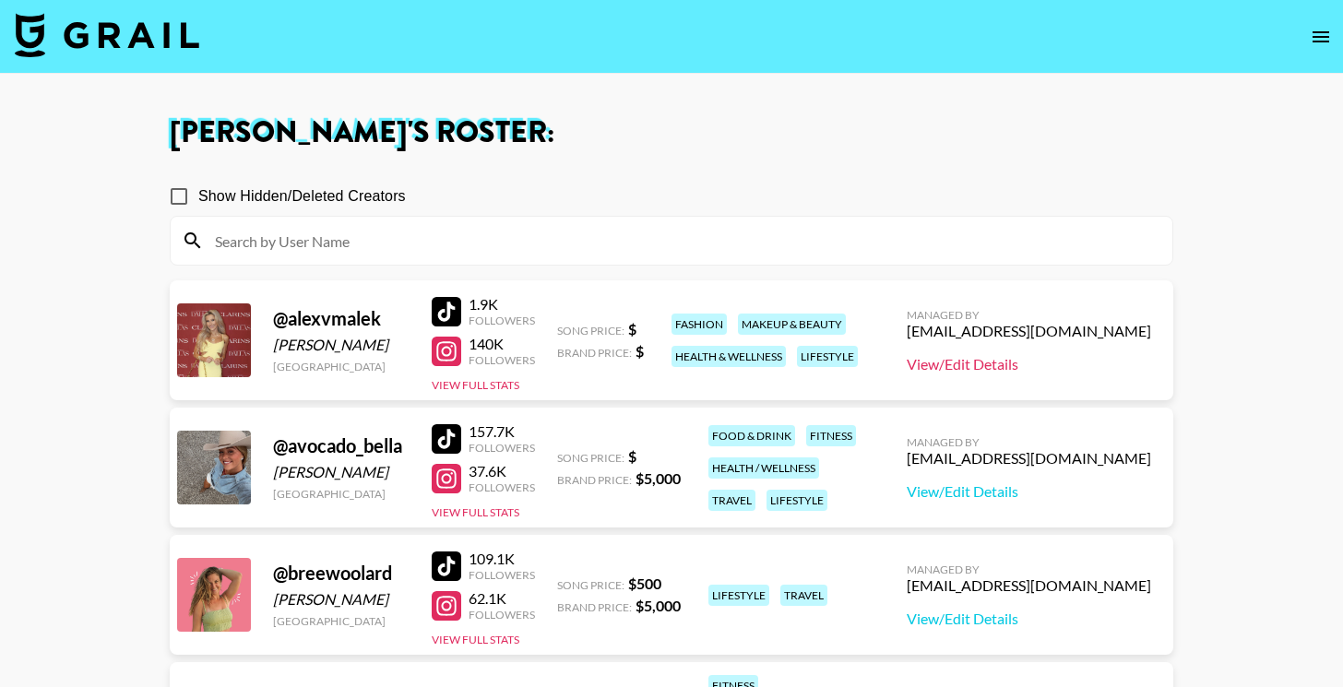
click at [1032, 367] on link "View/Edit Details" at bounding box center [1029, 364] width 245 height 18
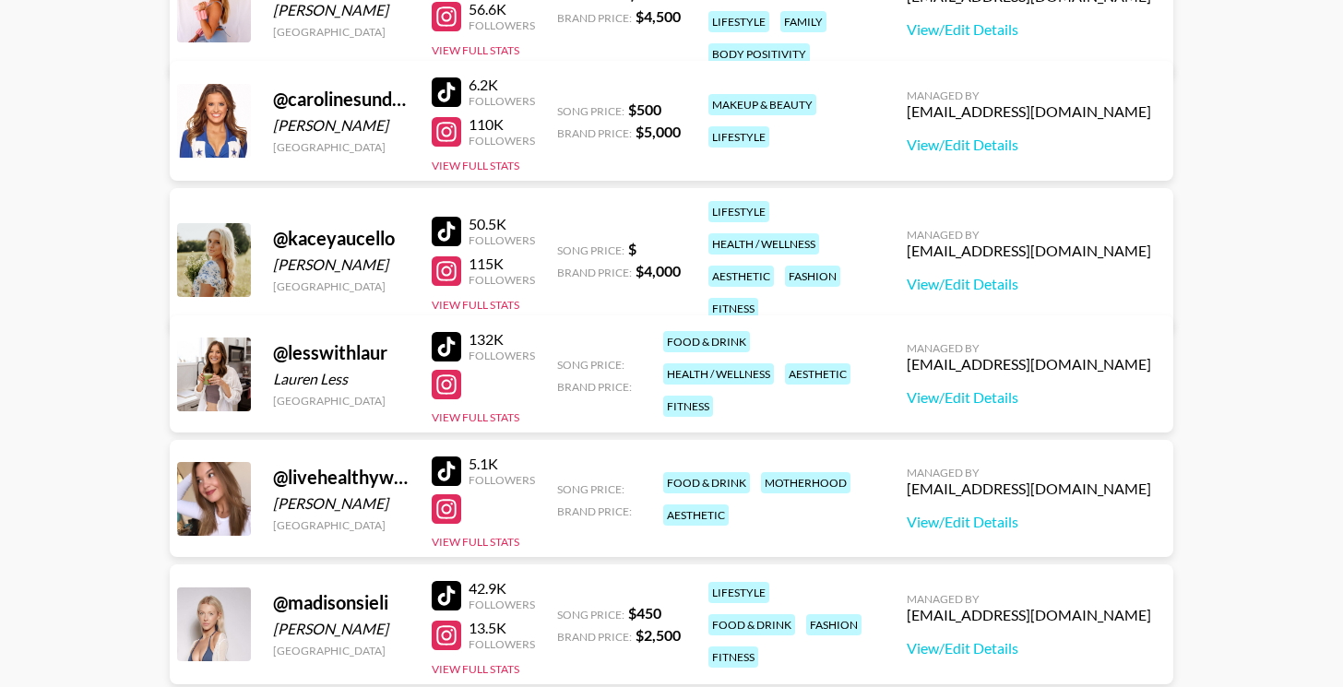
scroll to position [738, 0]
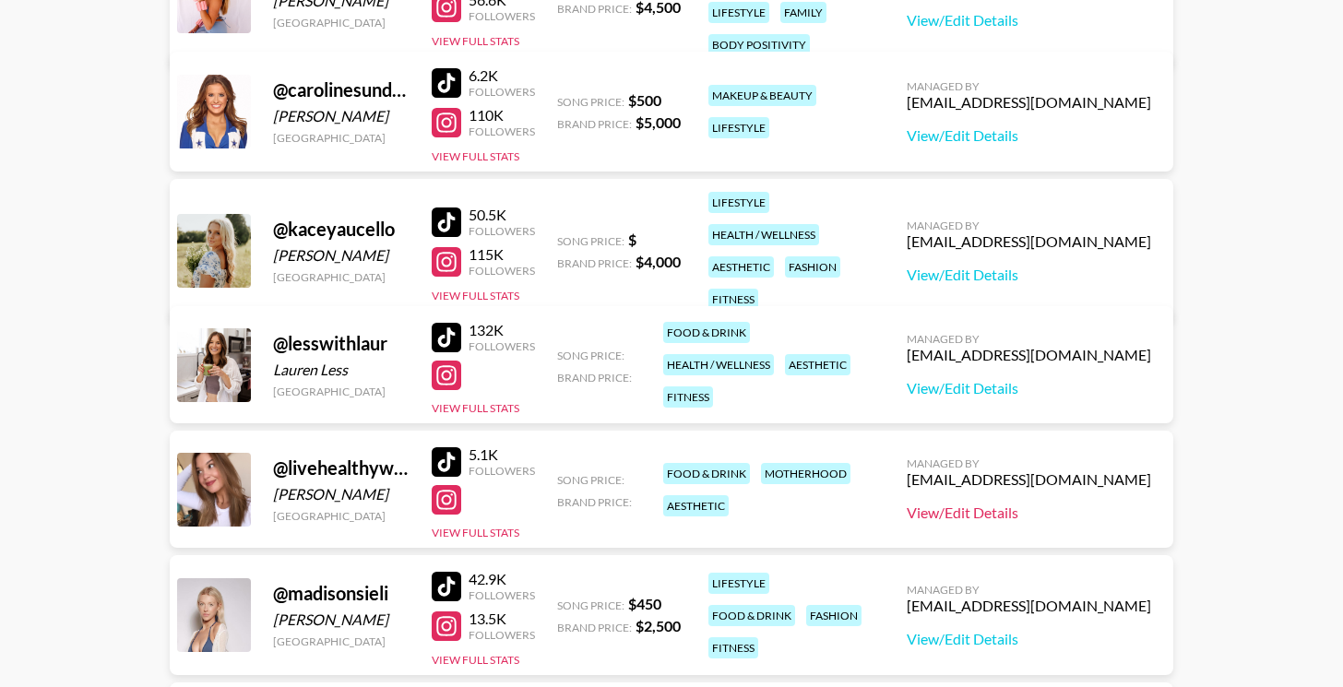
click at [1051, 512] on link "View/Edit Details" at bounding box center [1029, 513] width 245 height 18
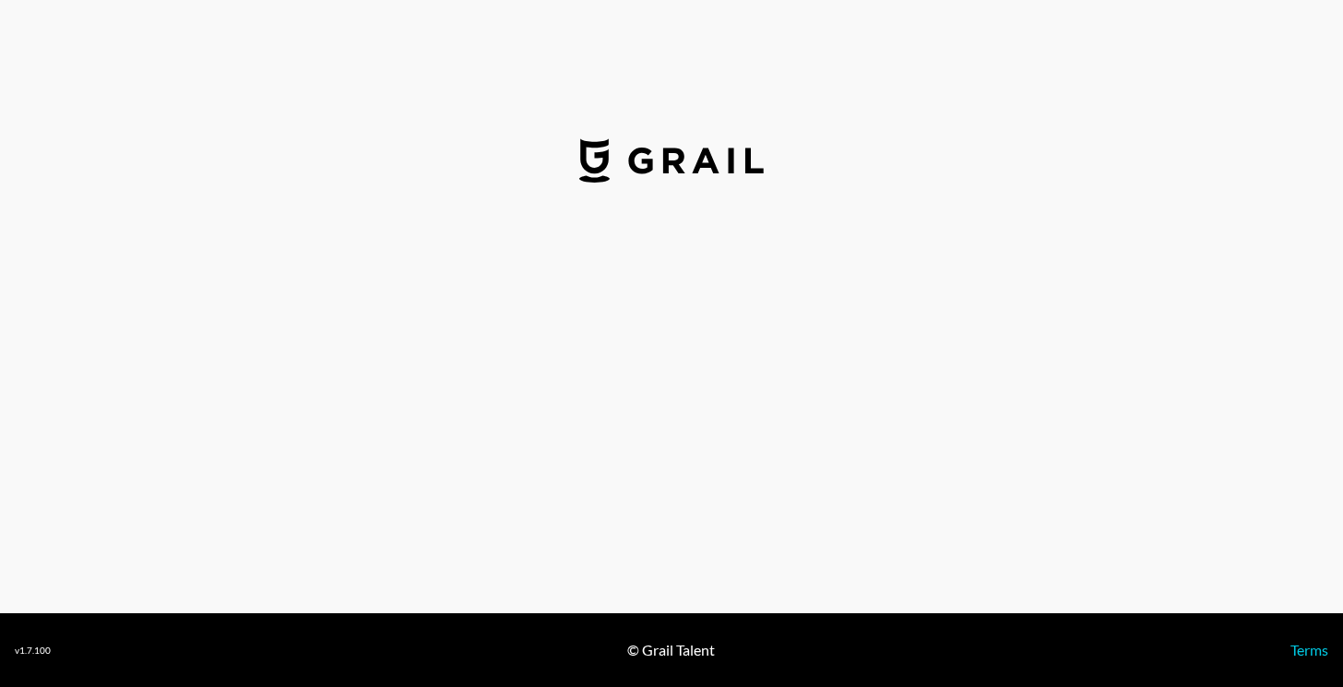
select select "USD"
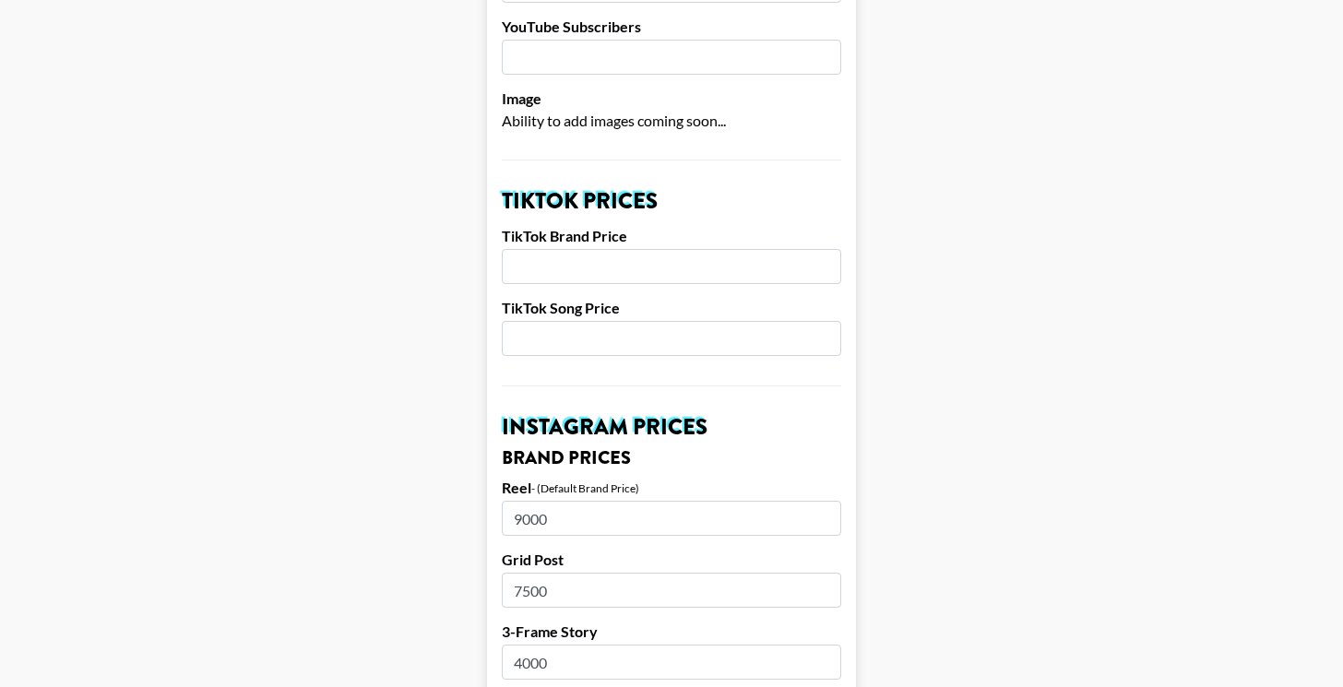
scroll to position [503, 0]
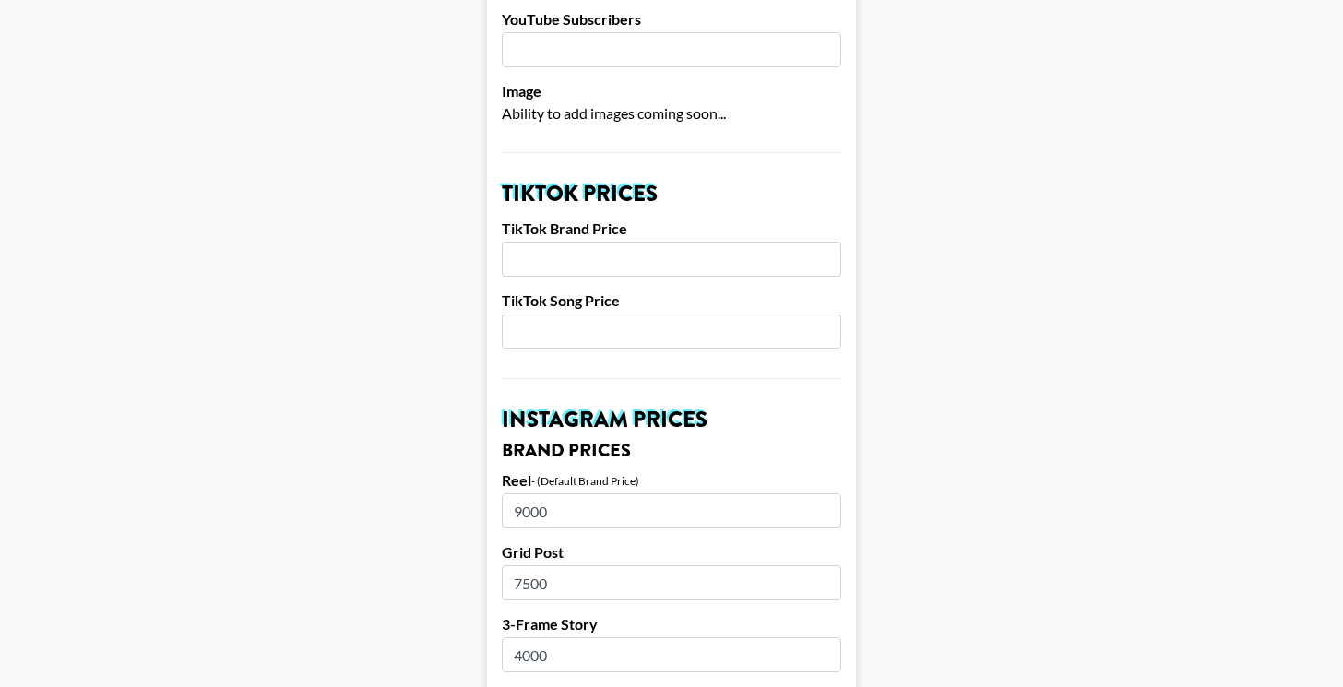
click at [584, 262] on input "number" at bounding box center [672, 259] width 340 height 35
type input "5000"
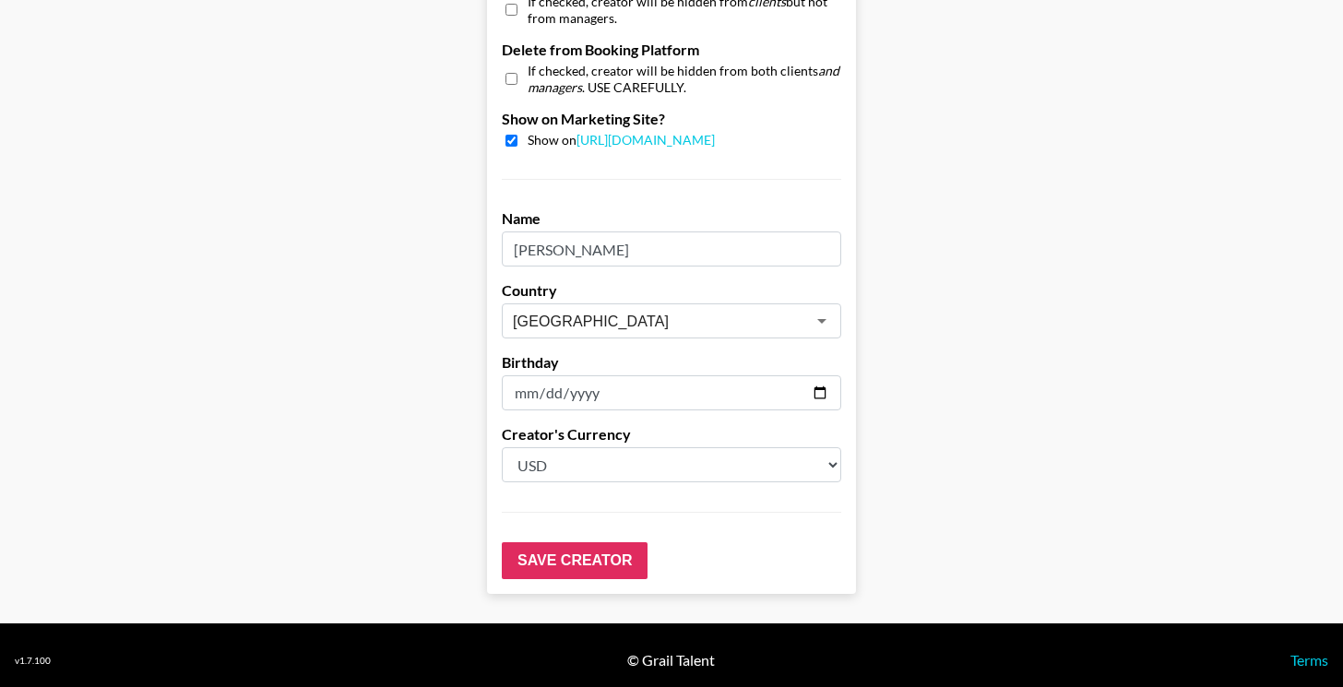
scroll to position [1816, 0]
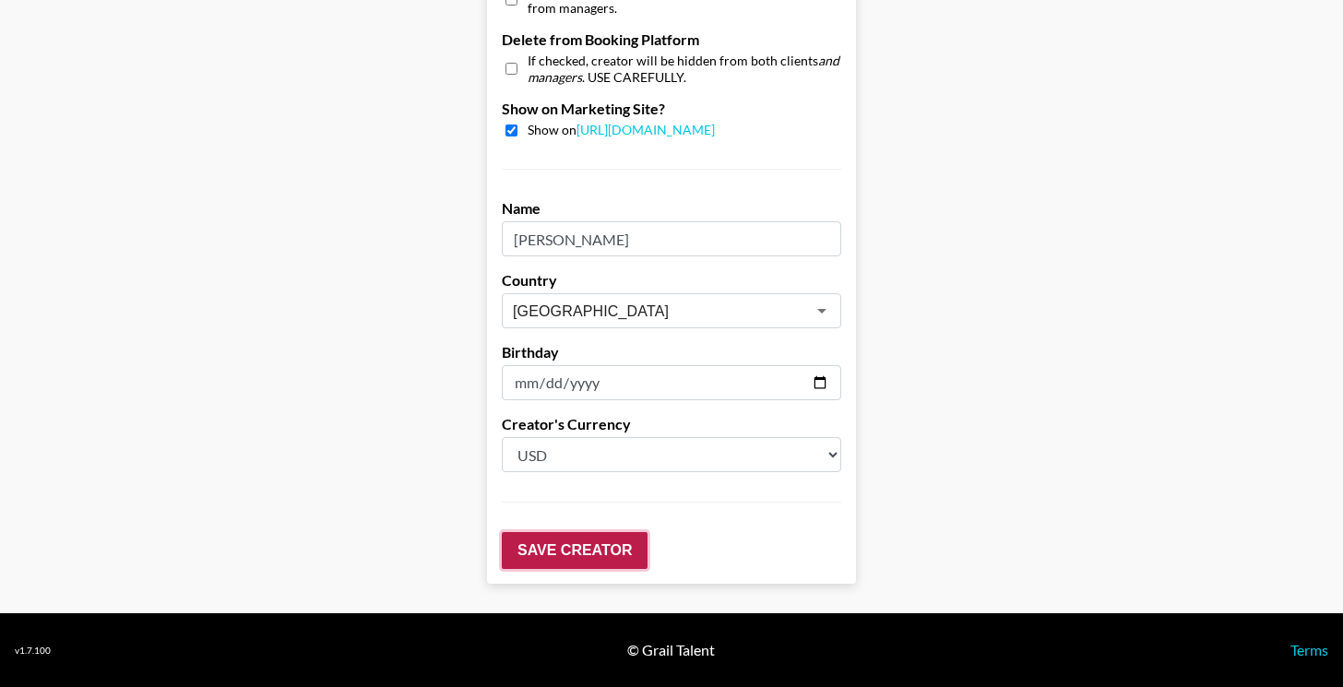
click at [585, 548] on input "Save Creator" at bounding box center [575, 550] width 146 height 37
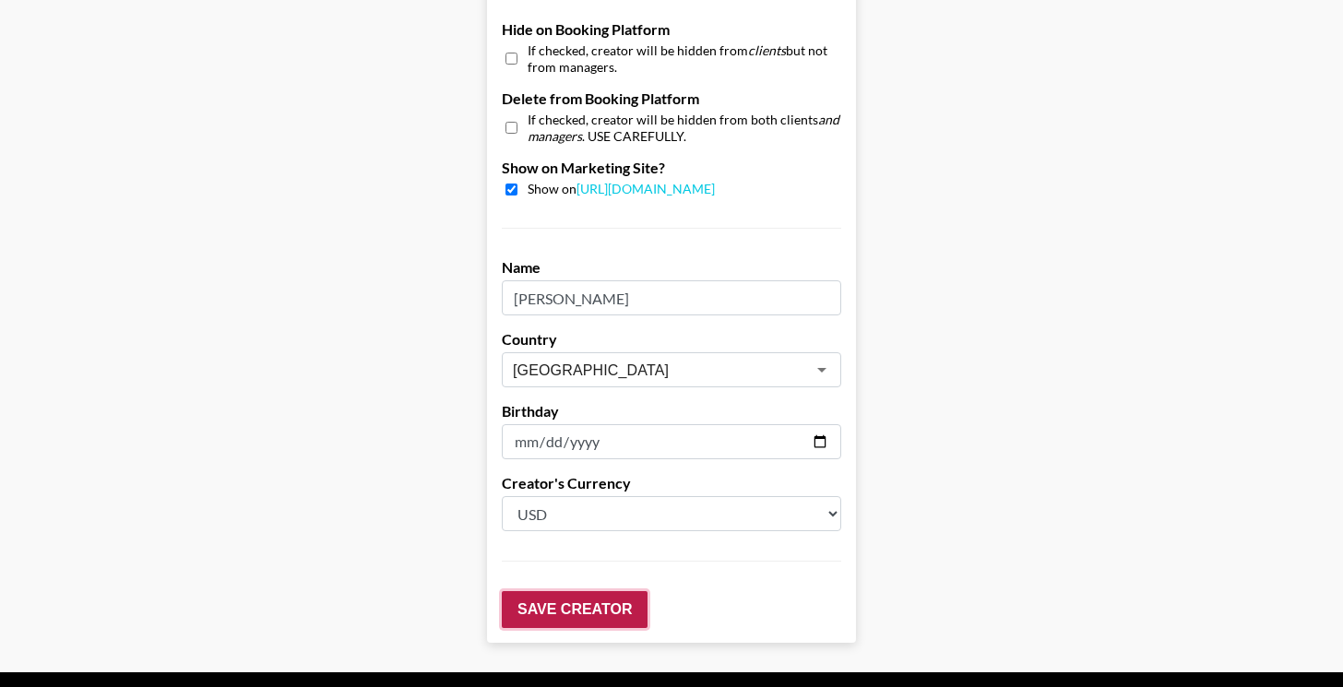
scroll to position [1875, 0]
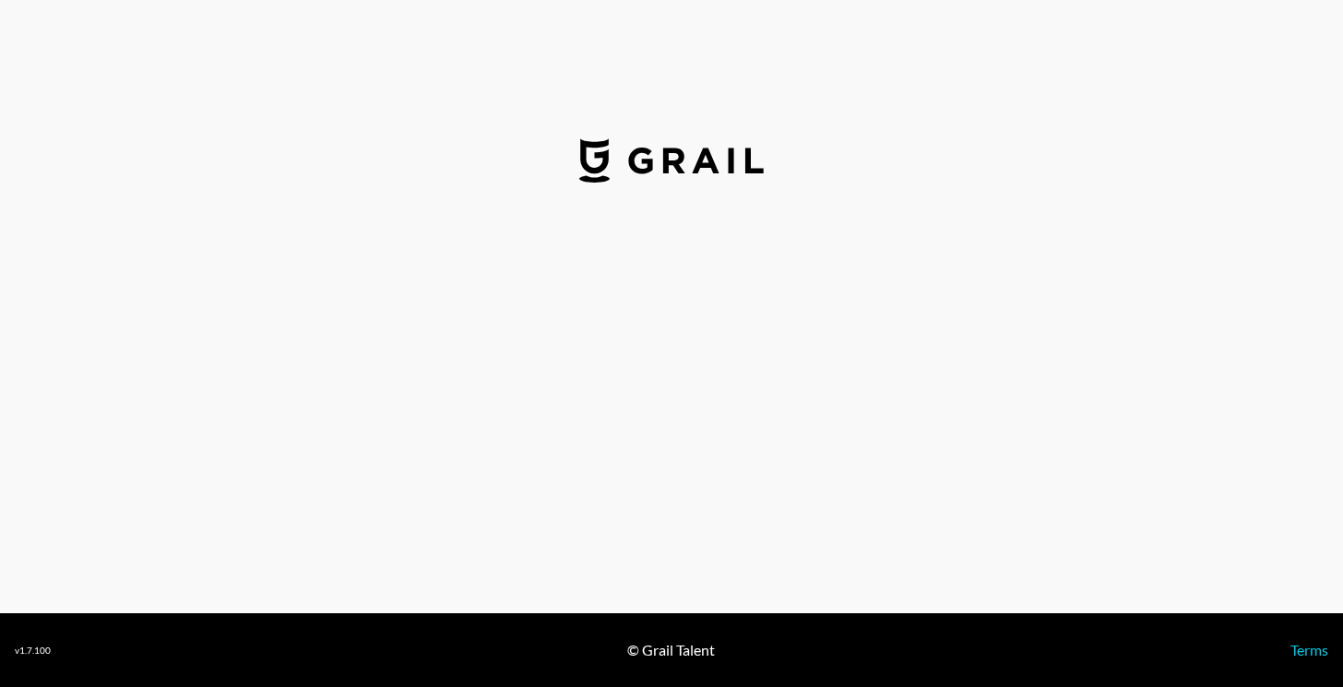
select select "USD"
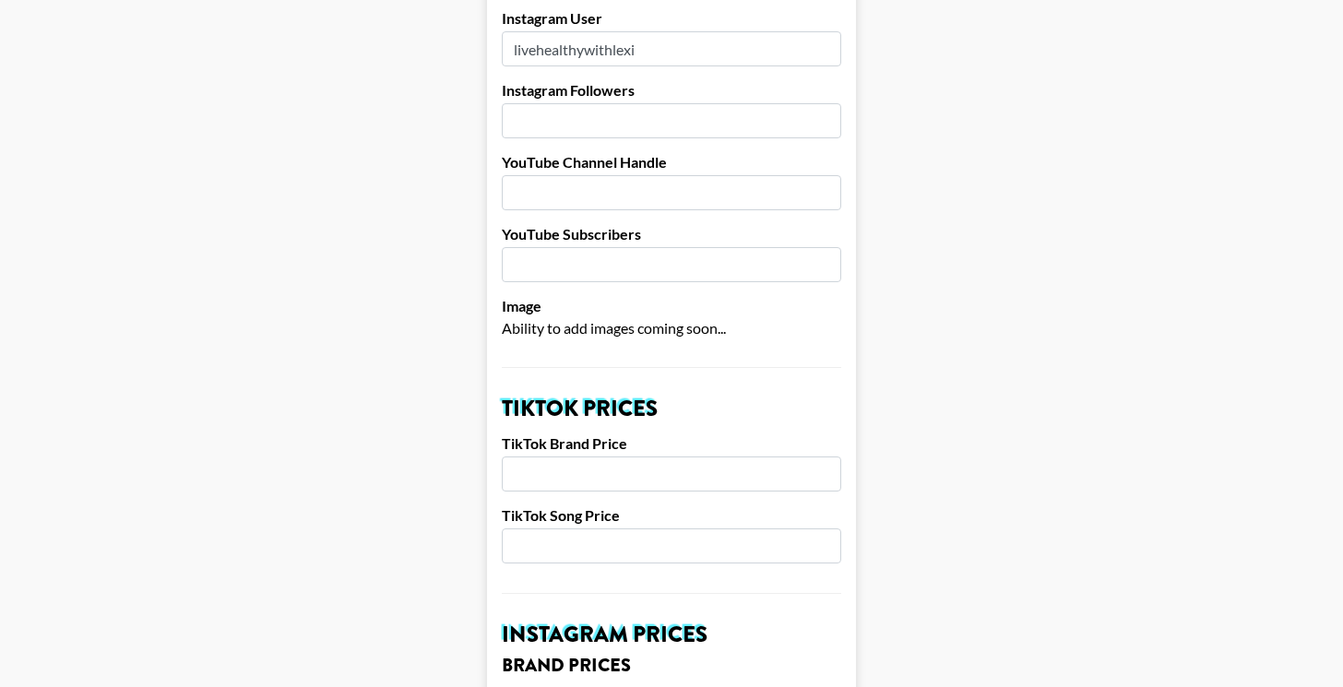
scroll to position [293, 0]
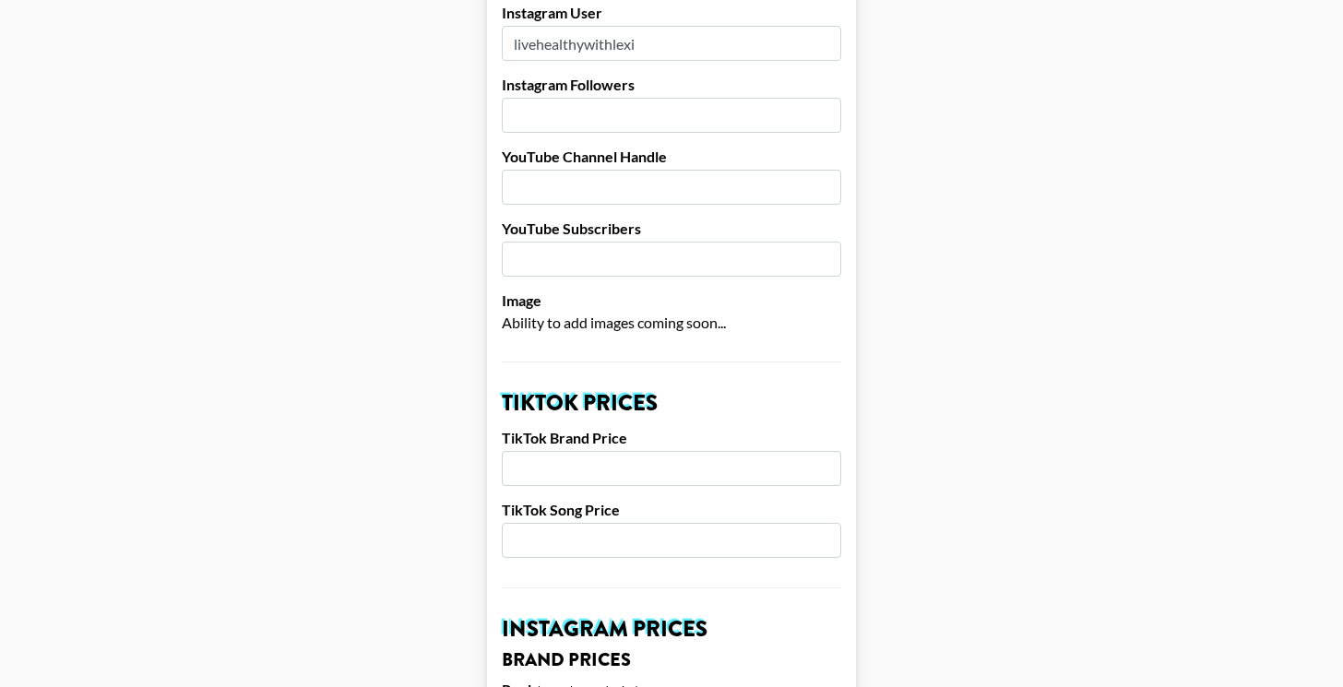
click at [567, 472] on input "number" at bounding box center [672, 468] width 340 height 35
type input "5000"
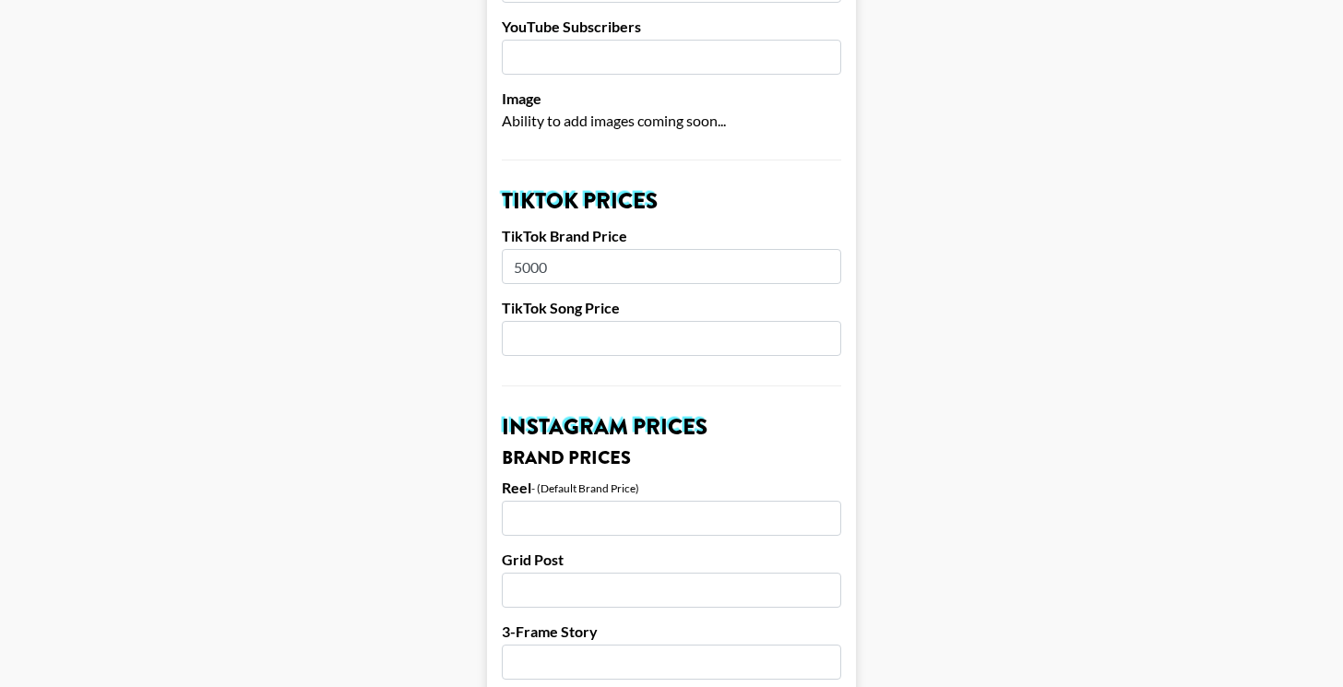
scroll to position [500, 0]
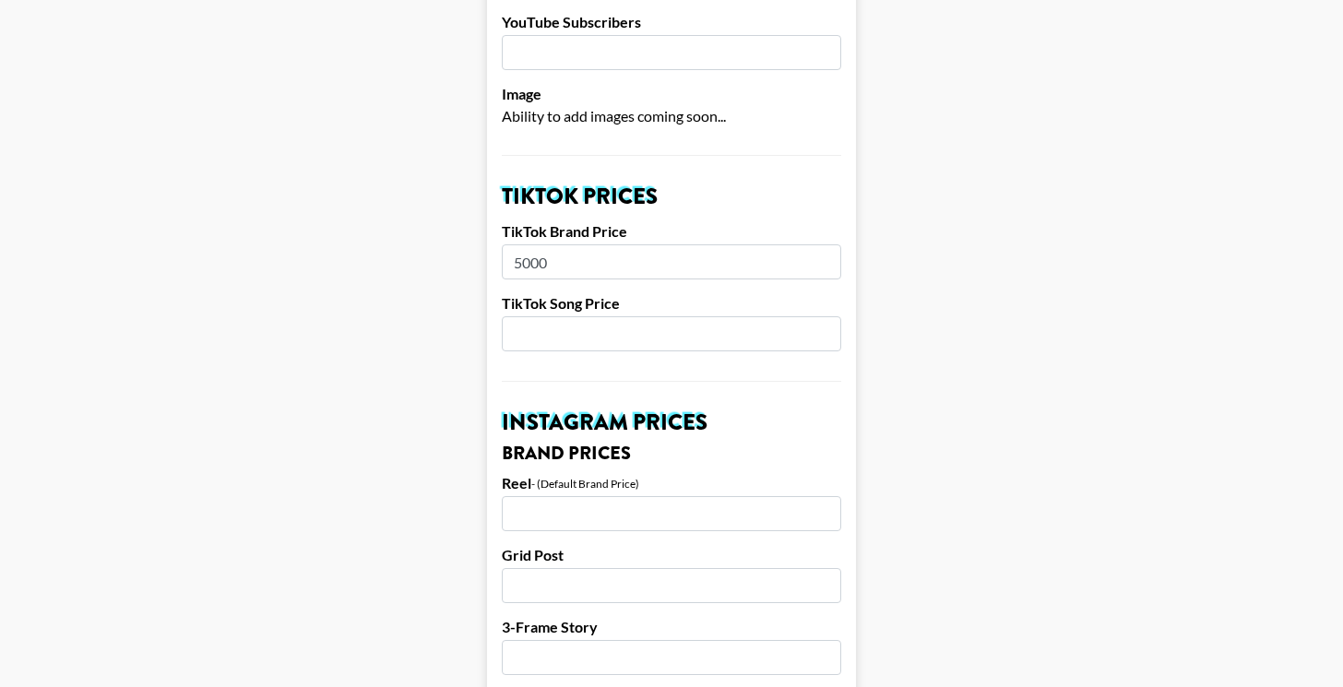
click at [591, 504] on input "number" at bounding box center [672, 513] width 340 height 35
type input "9500"
click at [600, 579] on input "number" at bounding box center [672, 585] width 340 height 35
type input "8000"
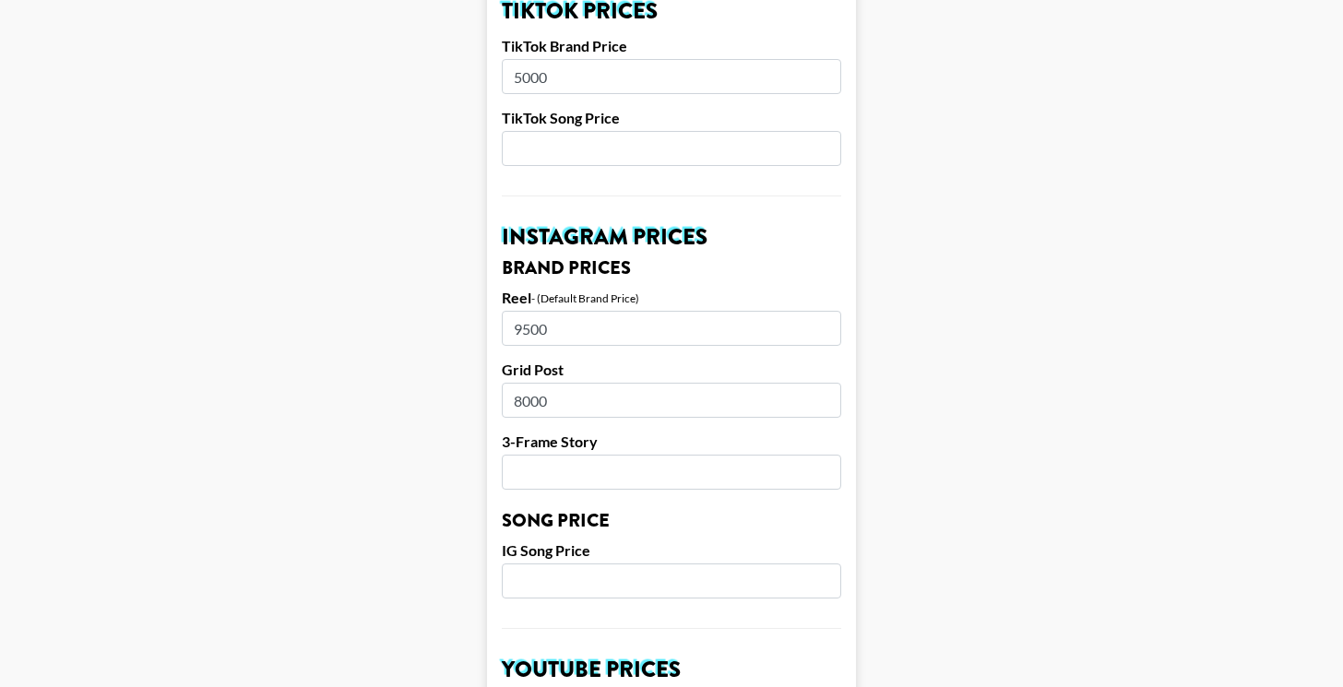
scroll to position [698, 0]
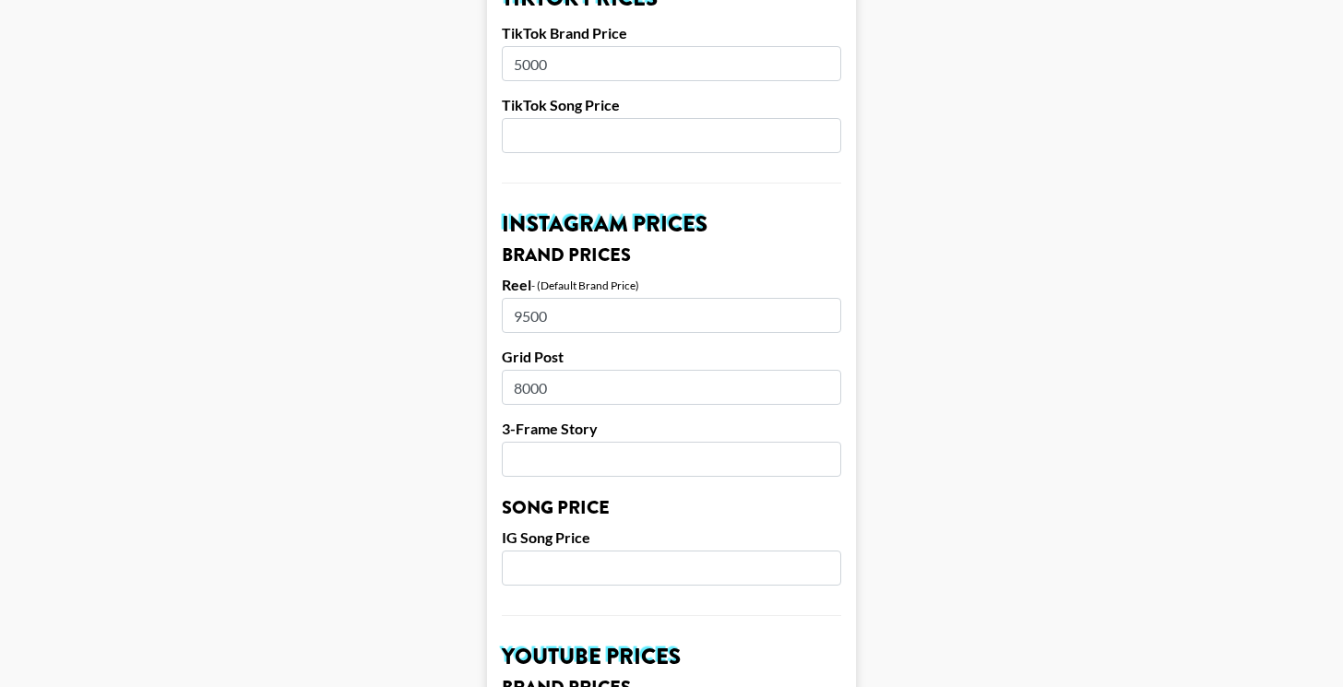
click at [584, 470] on input "number" at bounding box center [672, 459] width 340 height 35
type input "6500"
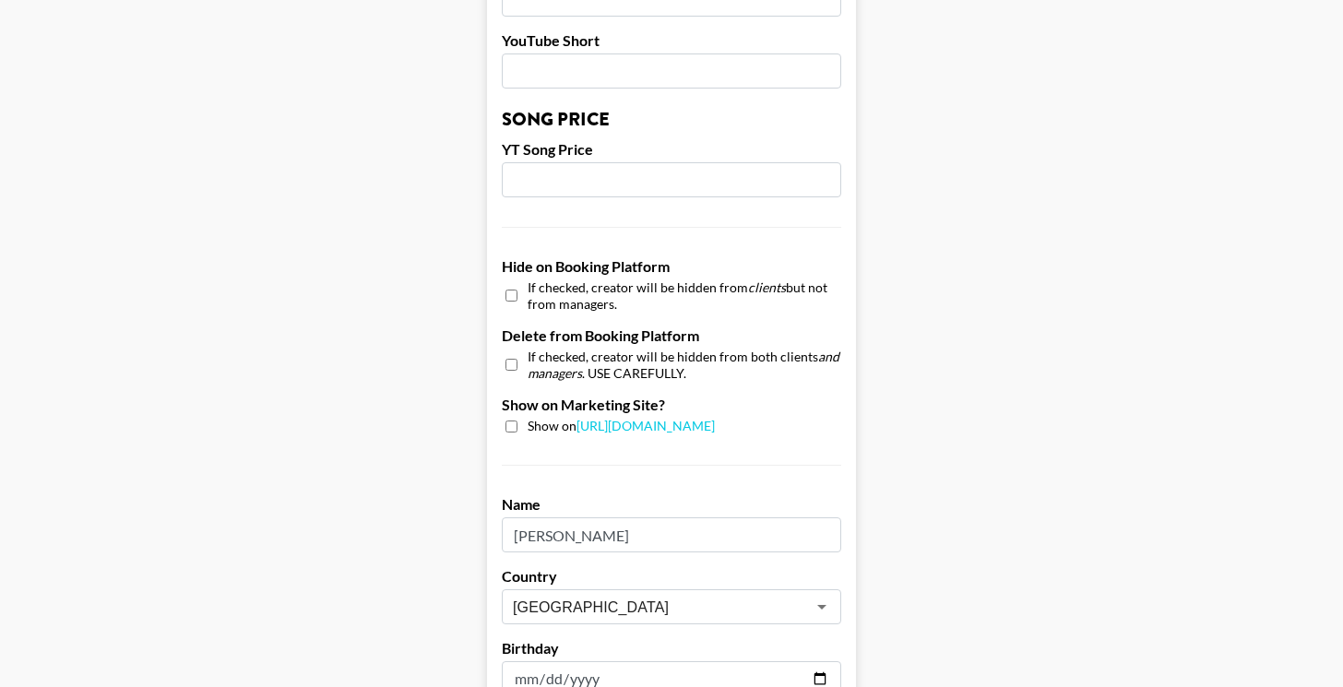
scroll to position [1527, 0]
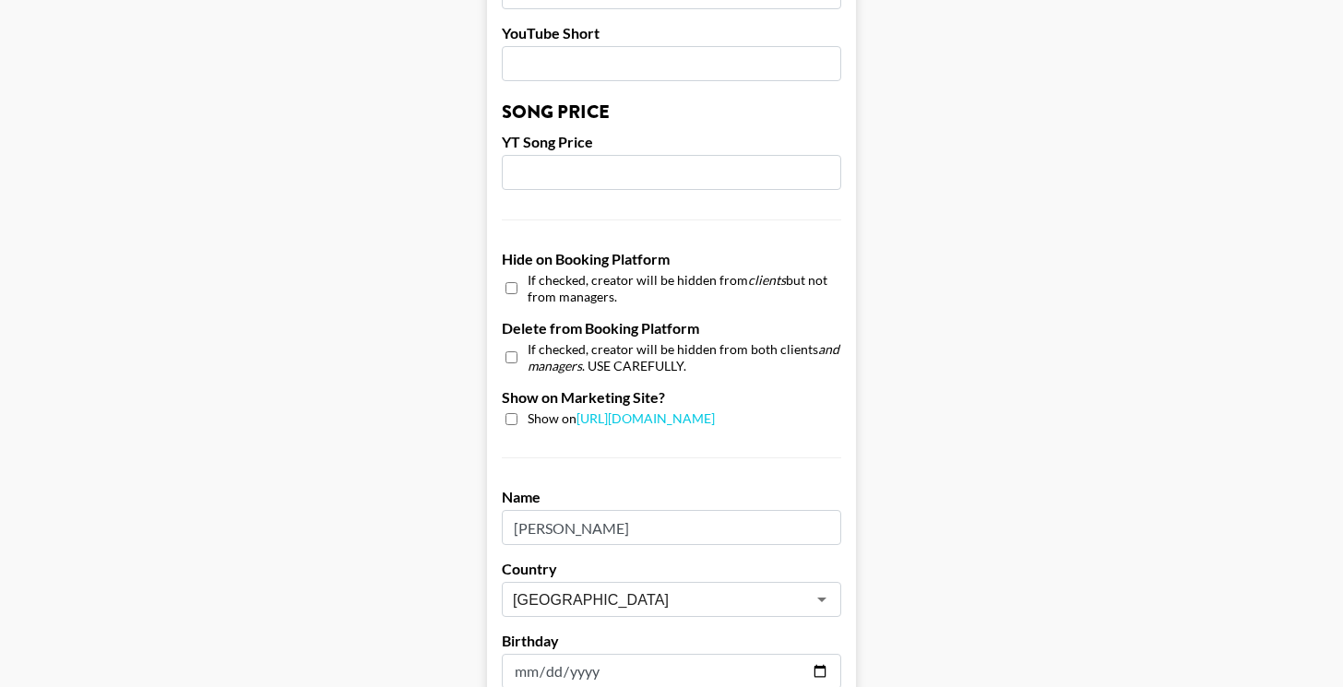
click at [511, 419] on input "checkbox" at bounding box center [512, 419] width 12 height 12
checkbox input "true"
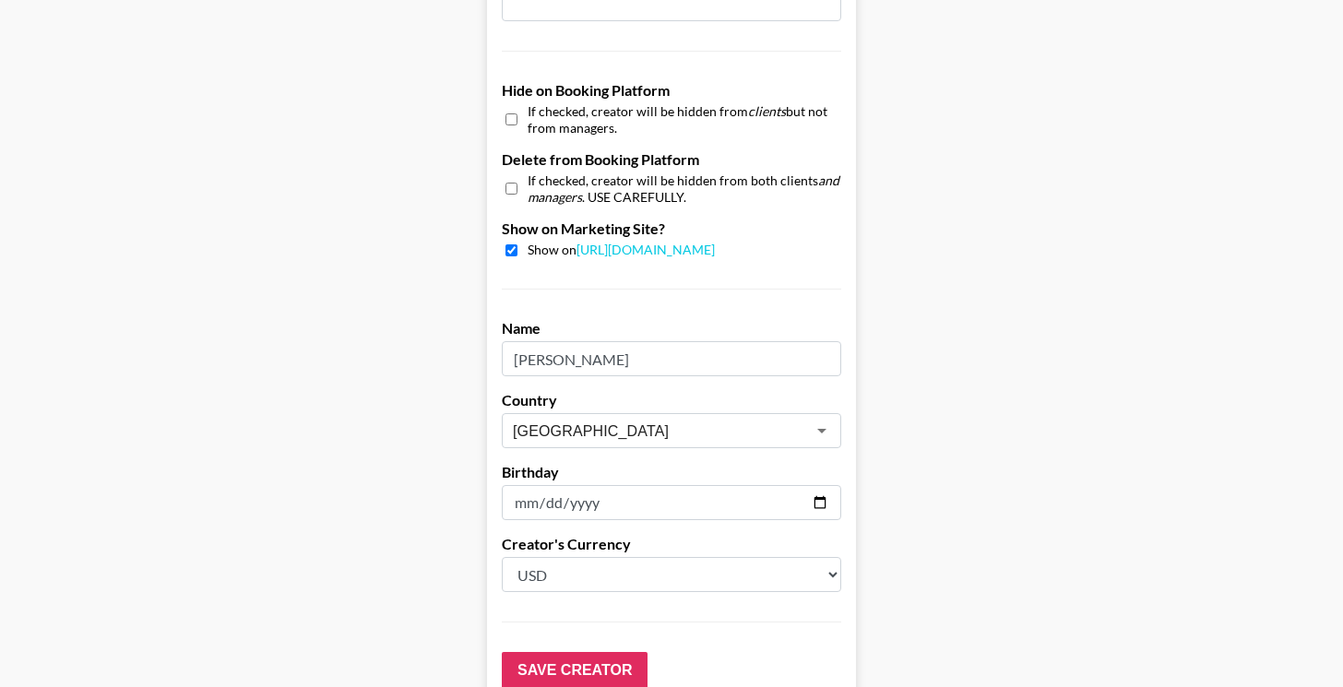
scroll to position [1702, 0]
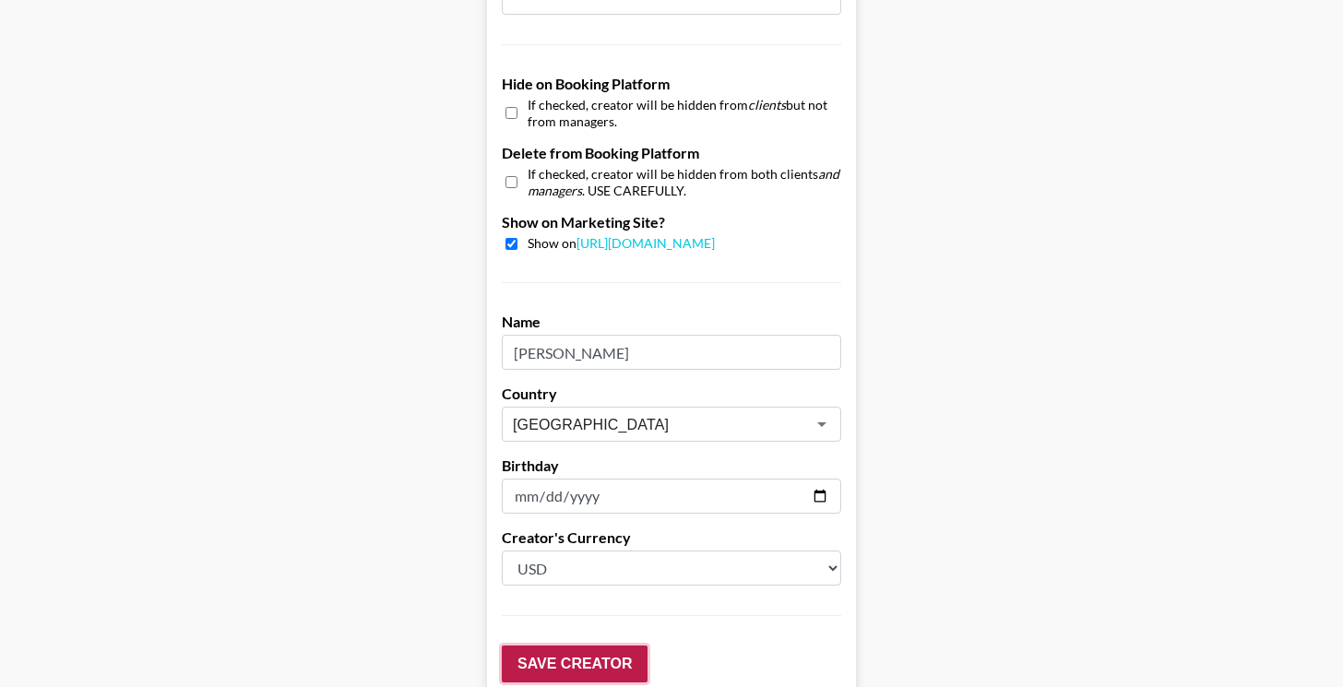
click at [584, 658] on input "Save Creator" at bounding box center [575, 664] width 146 height 37
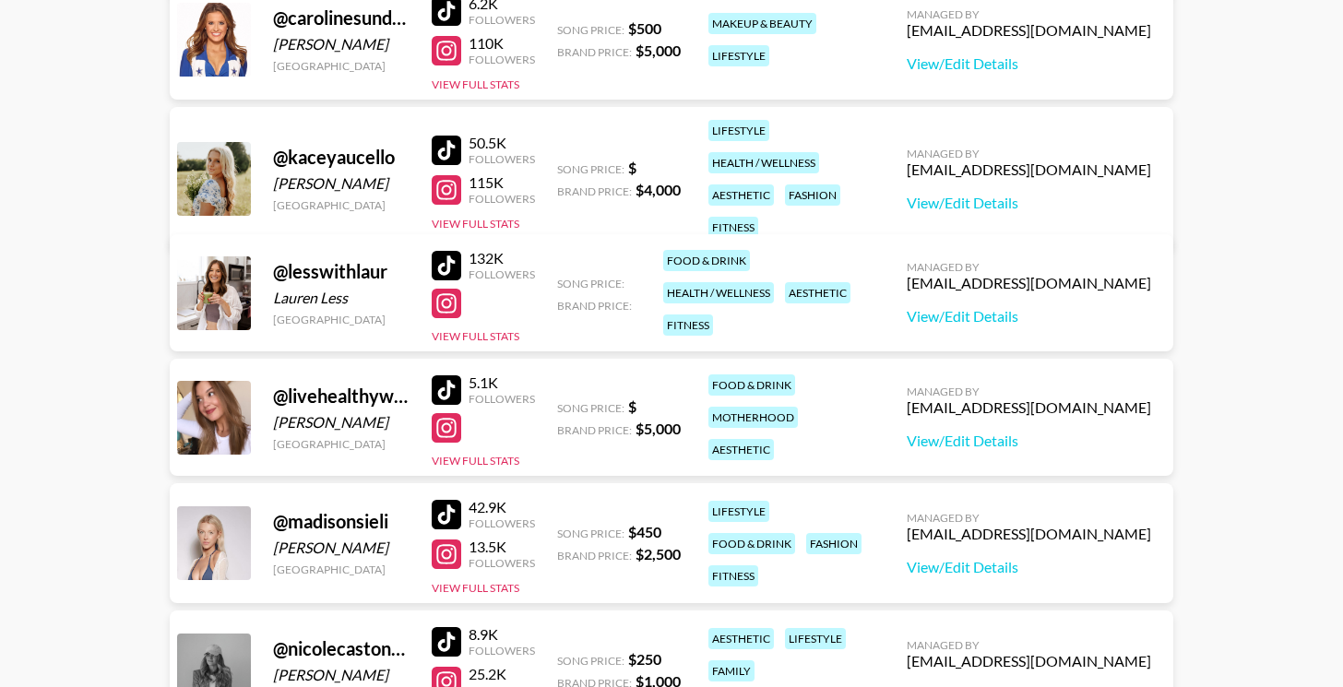
scroll to position [1106, 0]
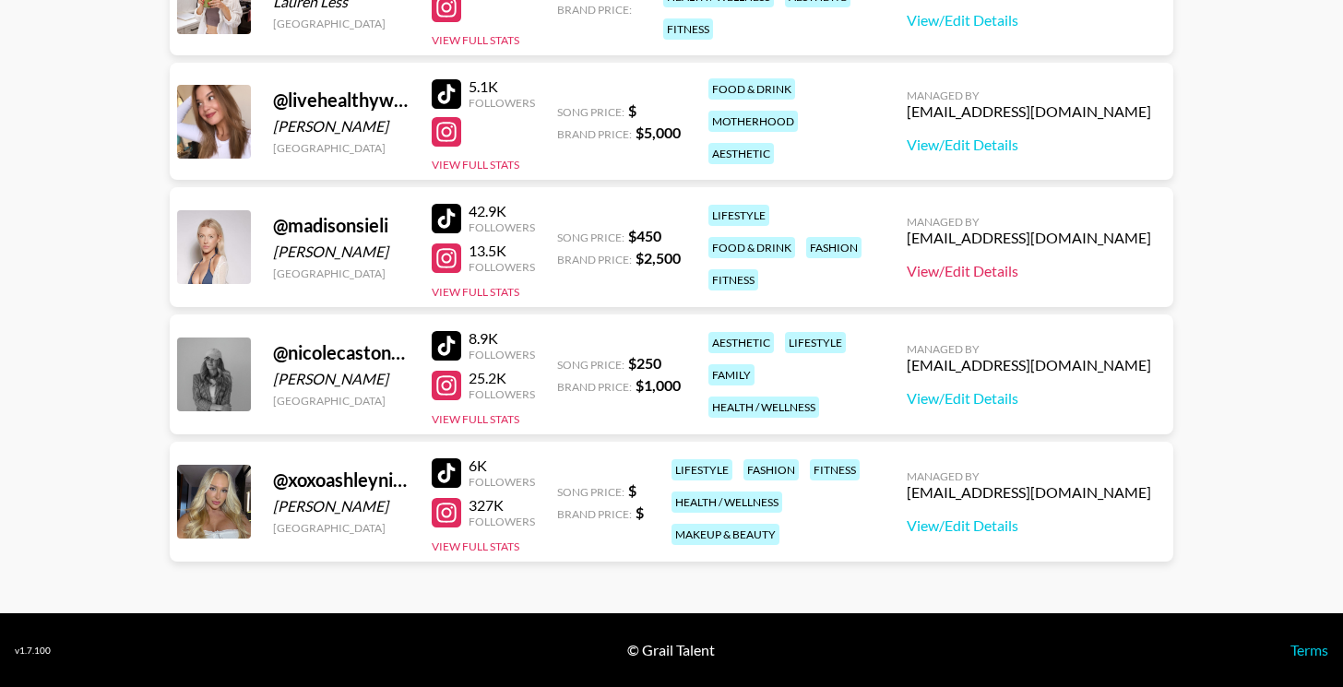
click at [1011, 269] on link "View/Edit Details" at bounding box center [1029, 271] width 245 height 18
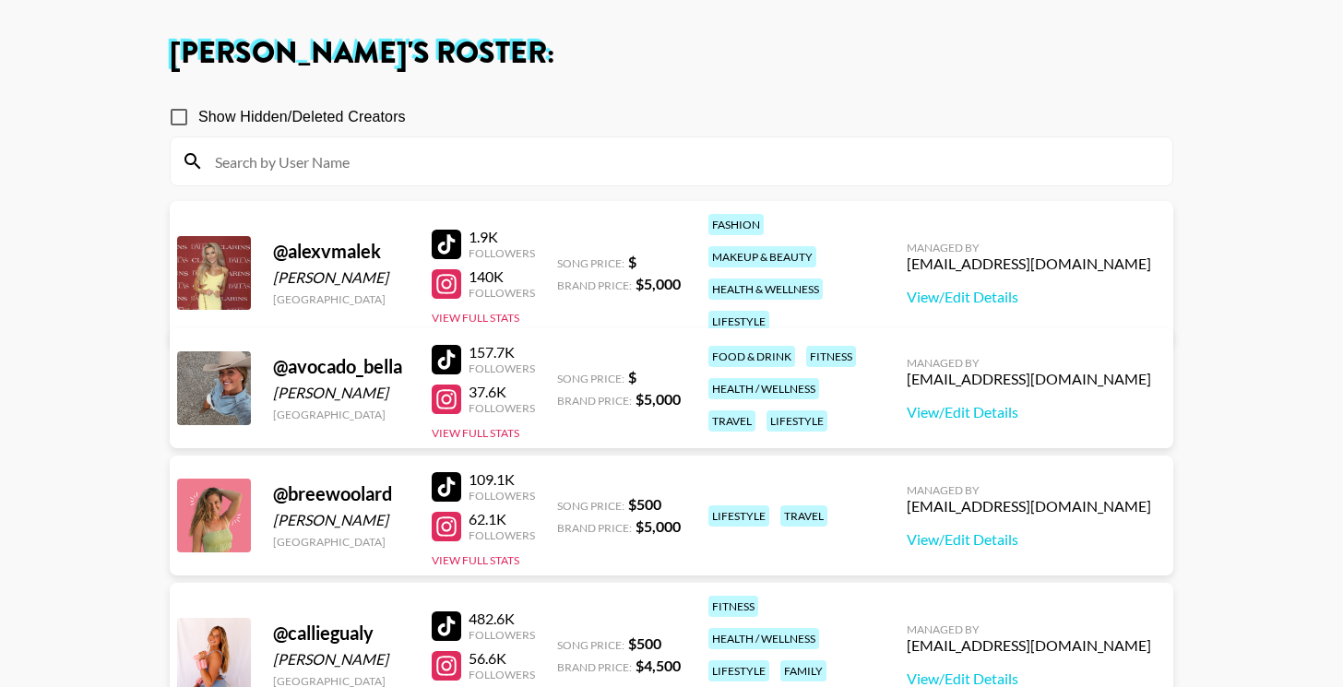
scroll to position [0, 0]
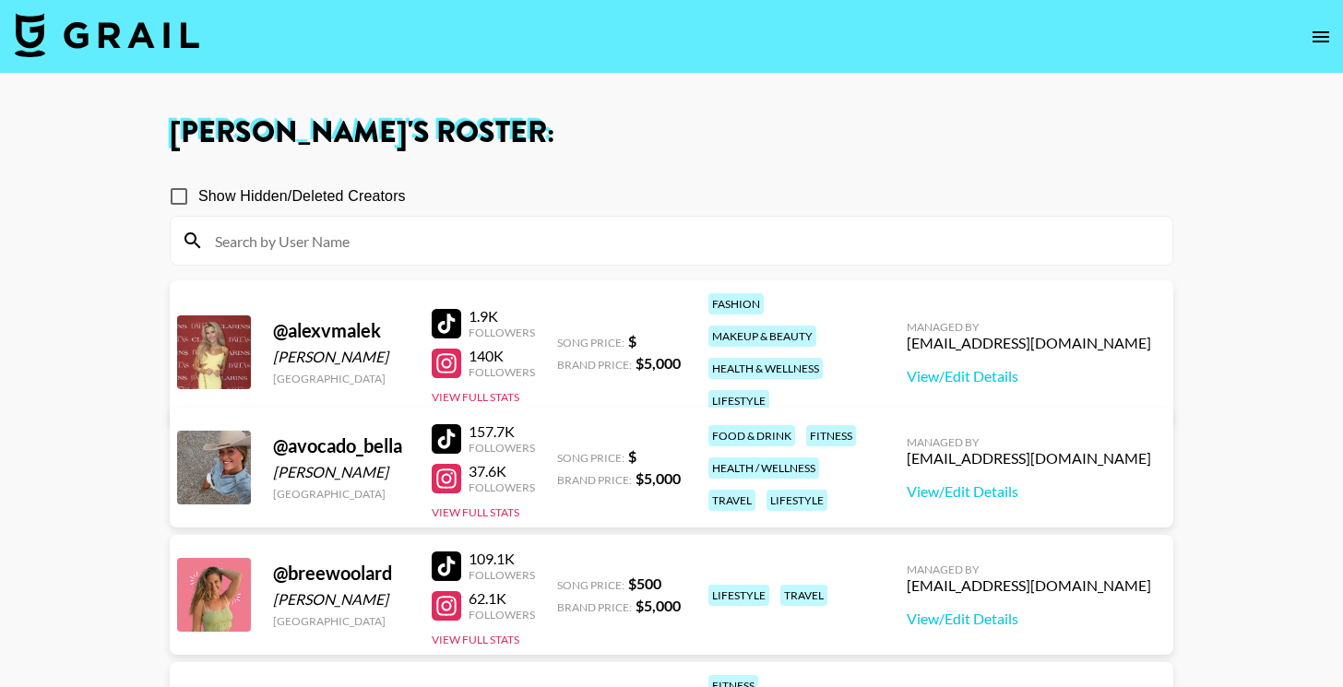
click at [185, 30] on img at bounding box center [107, 35] width 185 height 44
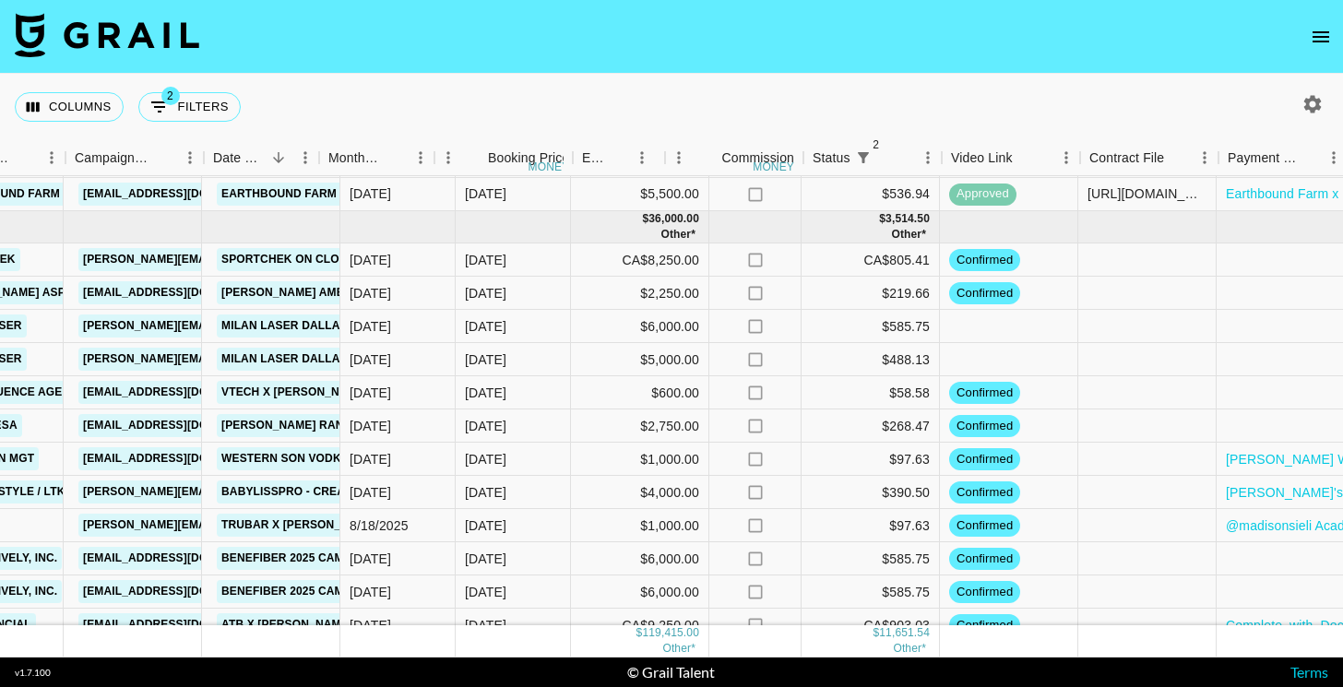
scroll to position [1181, 1189]
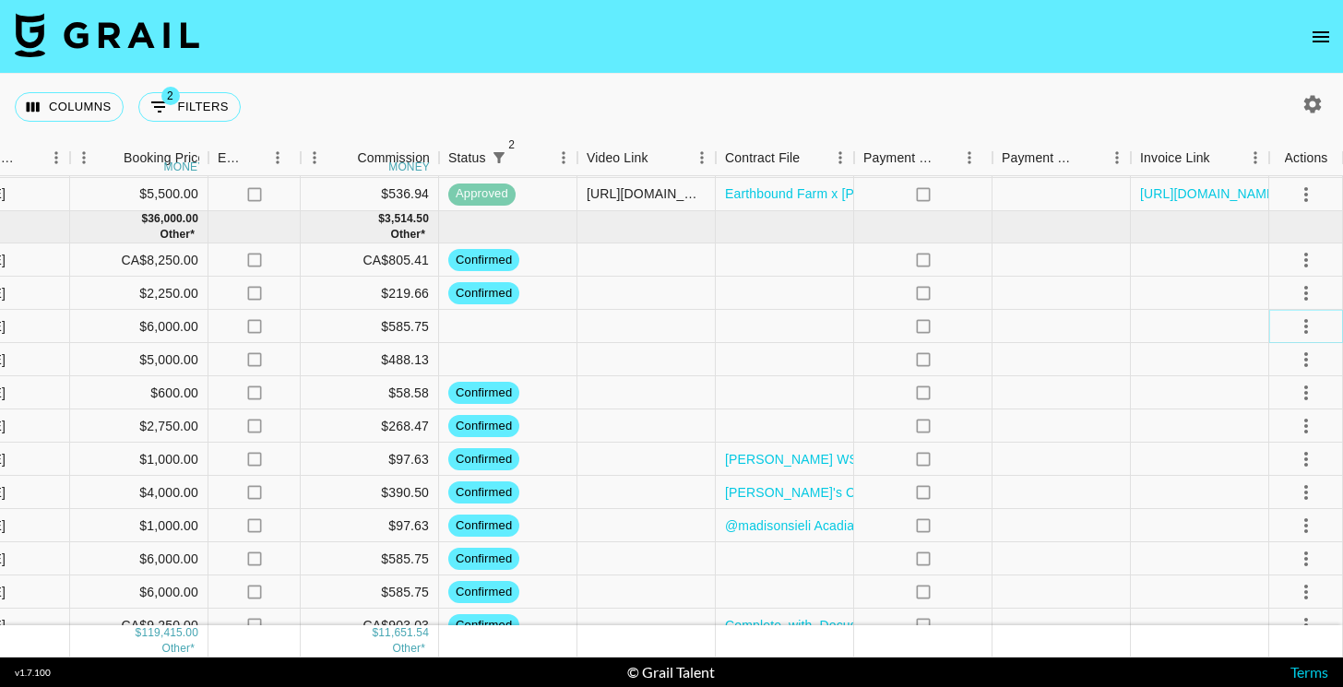
click at [1308, 328] on icon "select merge strategy" at bounding box center [1306, 327] width 22 height 22
click at [1276, 353] on li "Confirm" at bounding box center [1283, 366] width 120 height 33
click at [1155, 340] on div at bounding box center [1200, 326] width 138 height 33
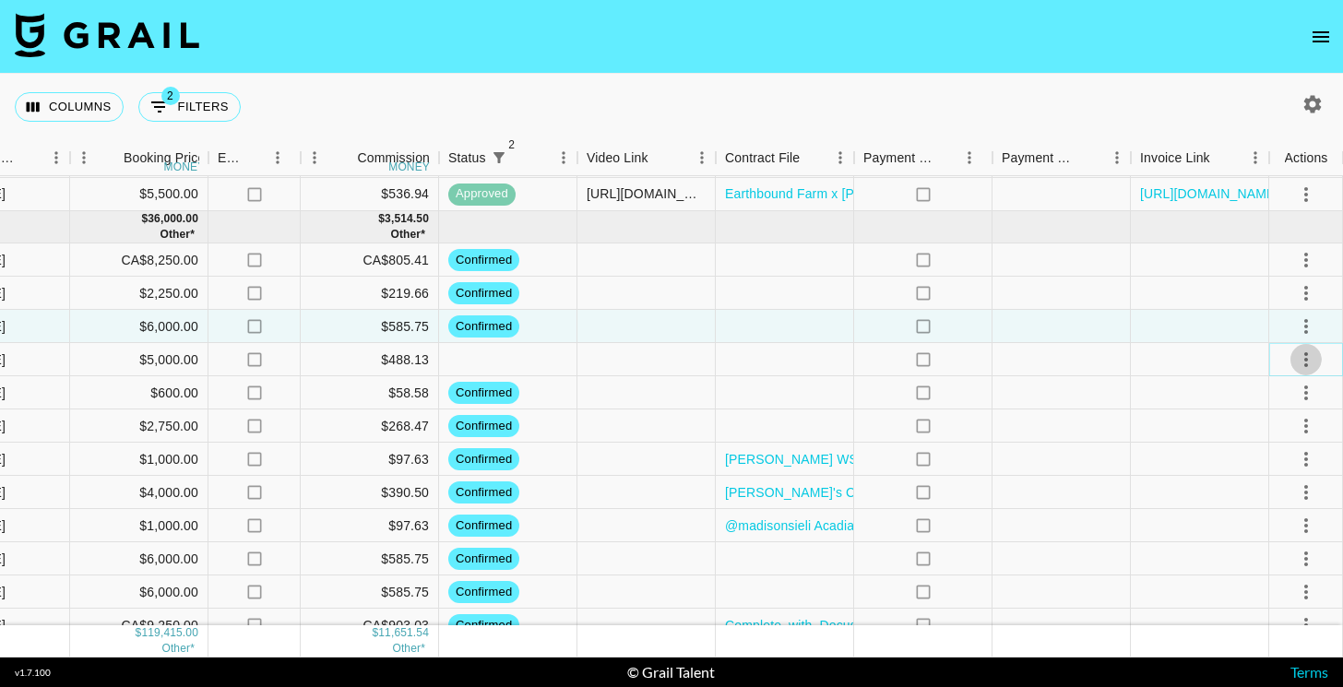
click at [1314, 360] on icon "select merge strategy" at bounding box center [1306, 360] width 22 height 22
click at [1273, 400] on li "Confirm" at bounding box center [1283, 399] width 120 height 33
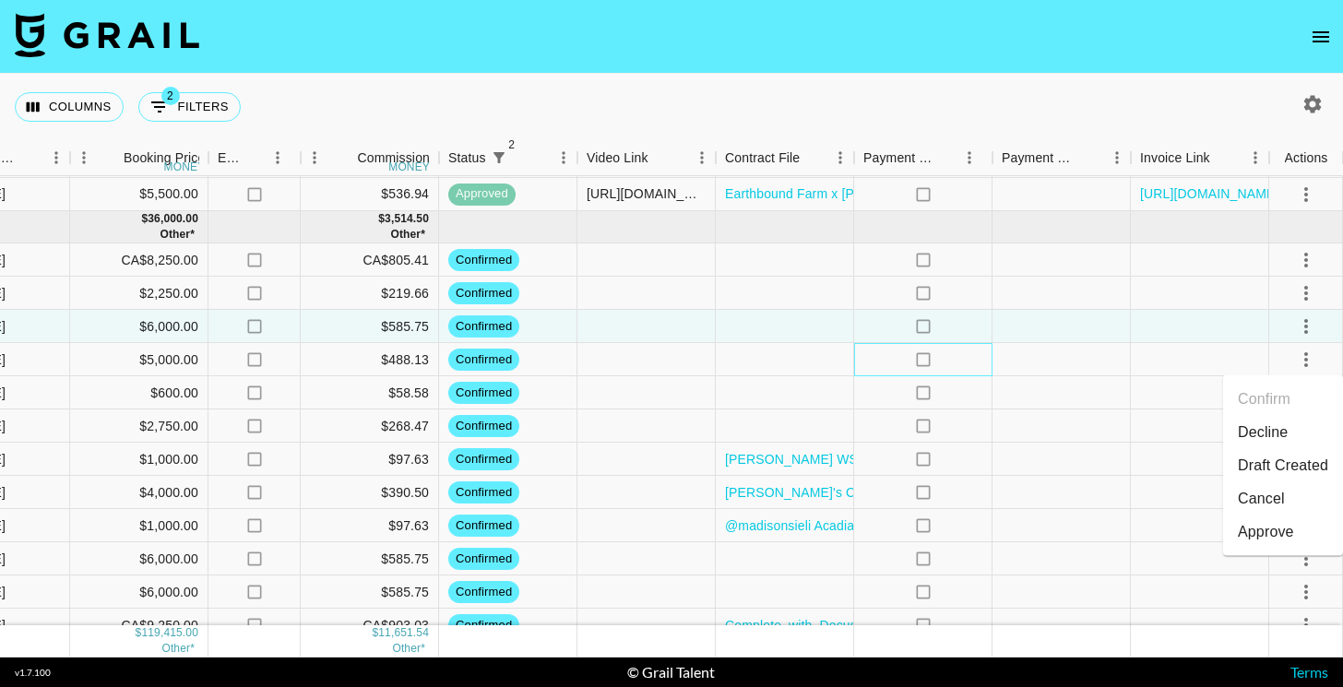
click at [941, 374] on div "no" at bounding box center [923, 359] width 138 height 33
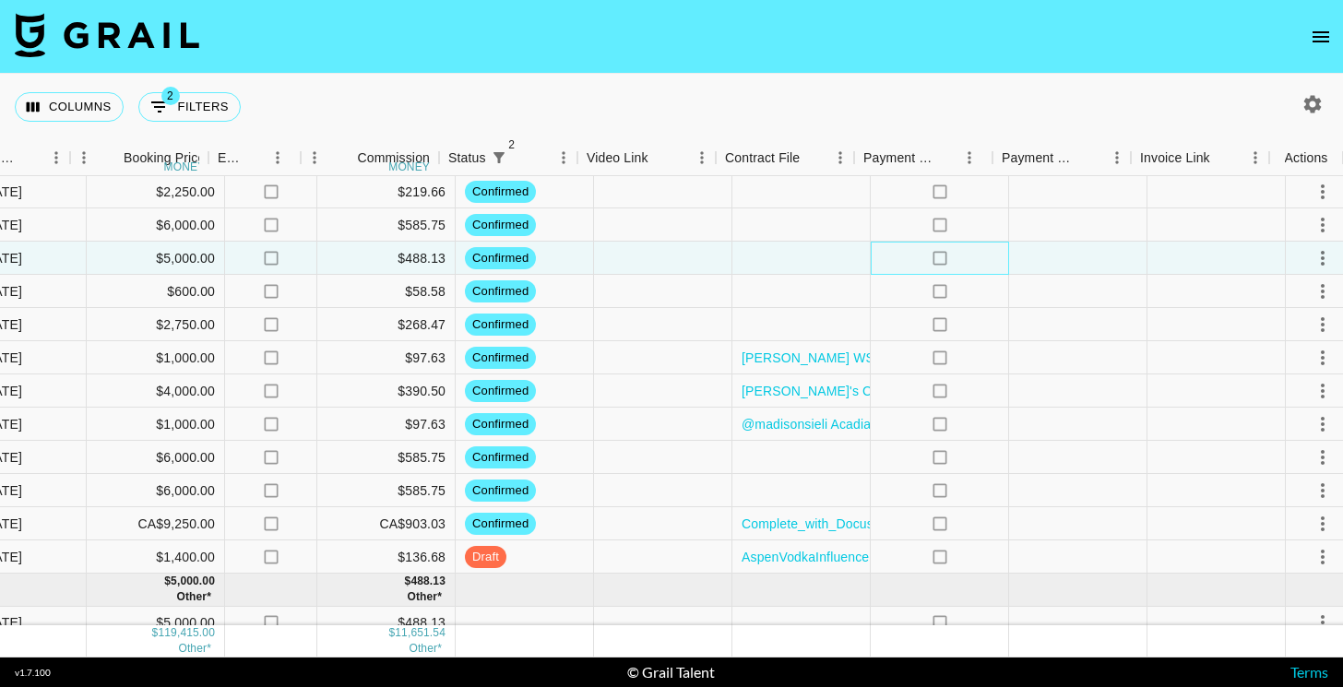
scroll to position [1283, 1189]
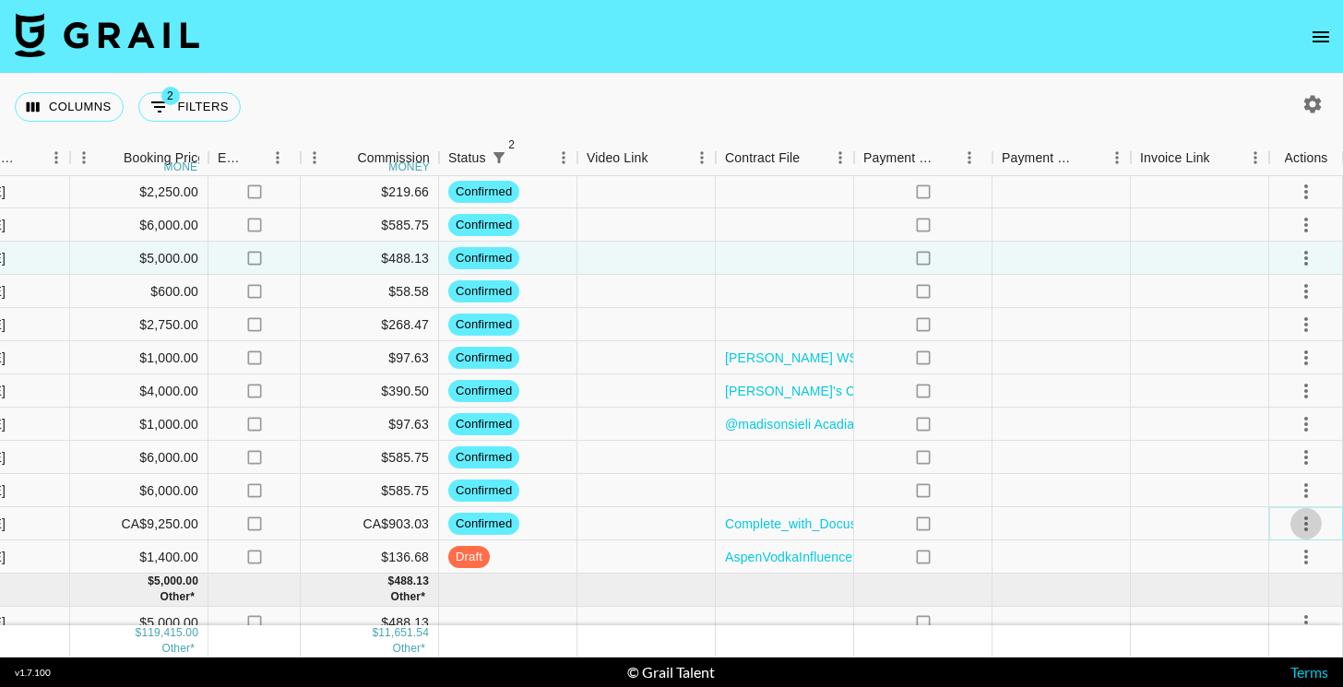
click at [1307, 525] on icon "select merge strategy" at bounding box center [1306, 524] width 22 height 22
click at [1271, 424] on li "Draft Created" at bounding box center [1283, 417] width 120 height 33
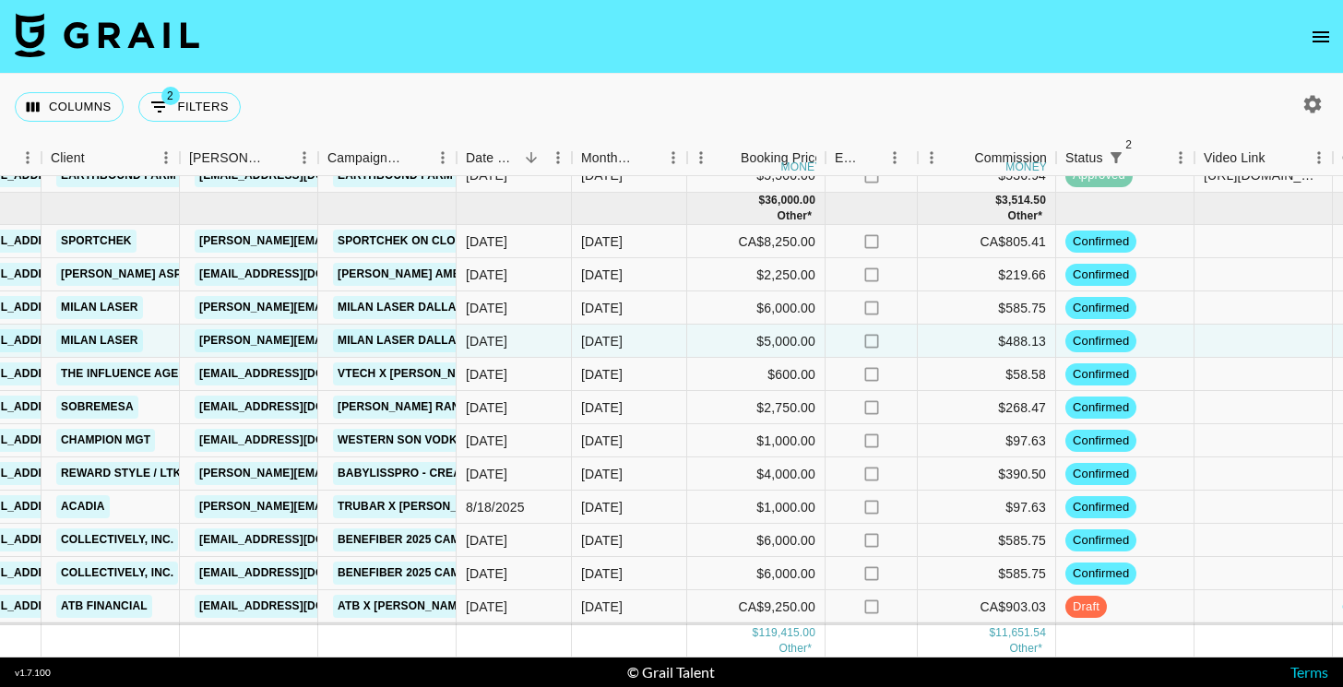
scroll to position [1199, 572]
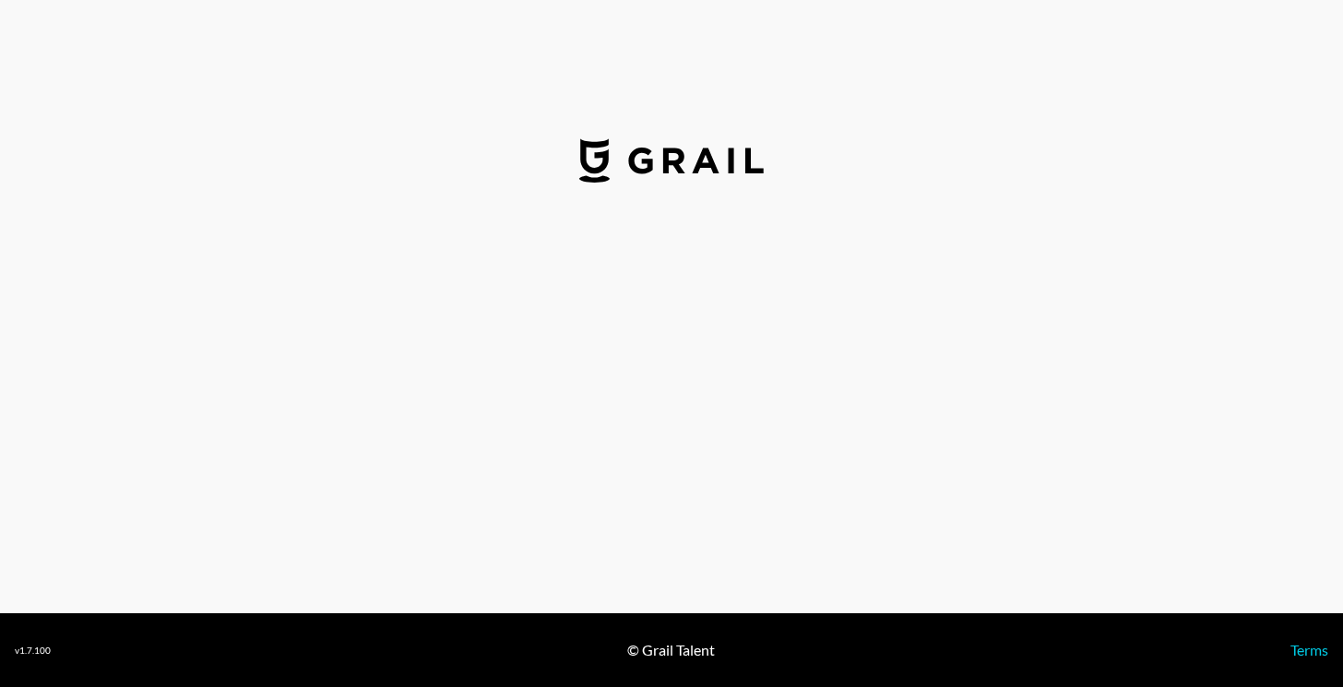
select select "USD"
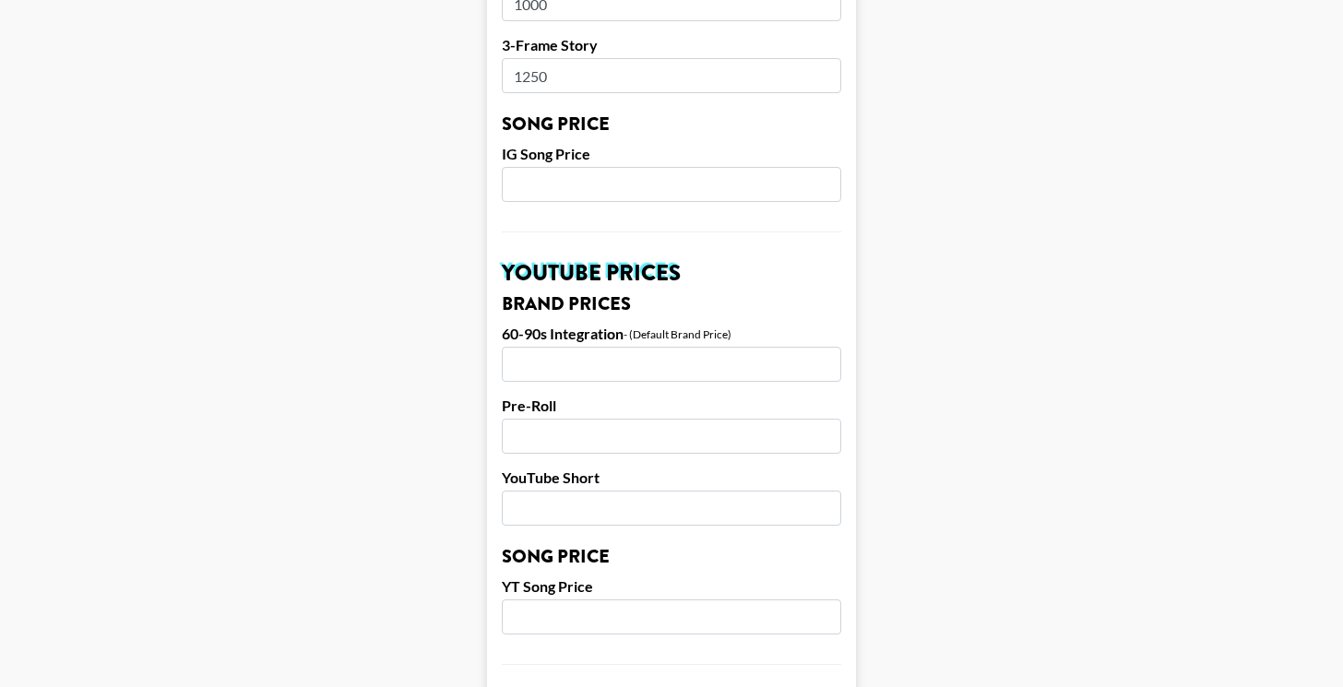
scroll to position [1816, 0]
